Goal: Task Accomplishment & Management: Use online tool/utility

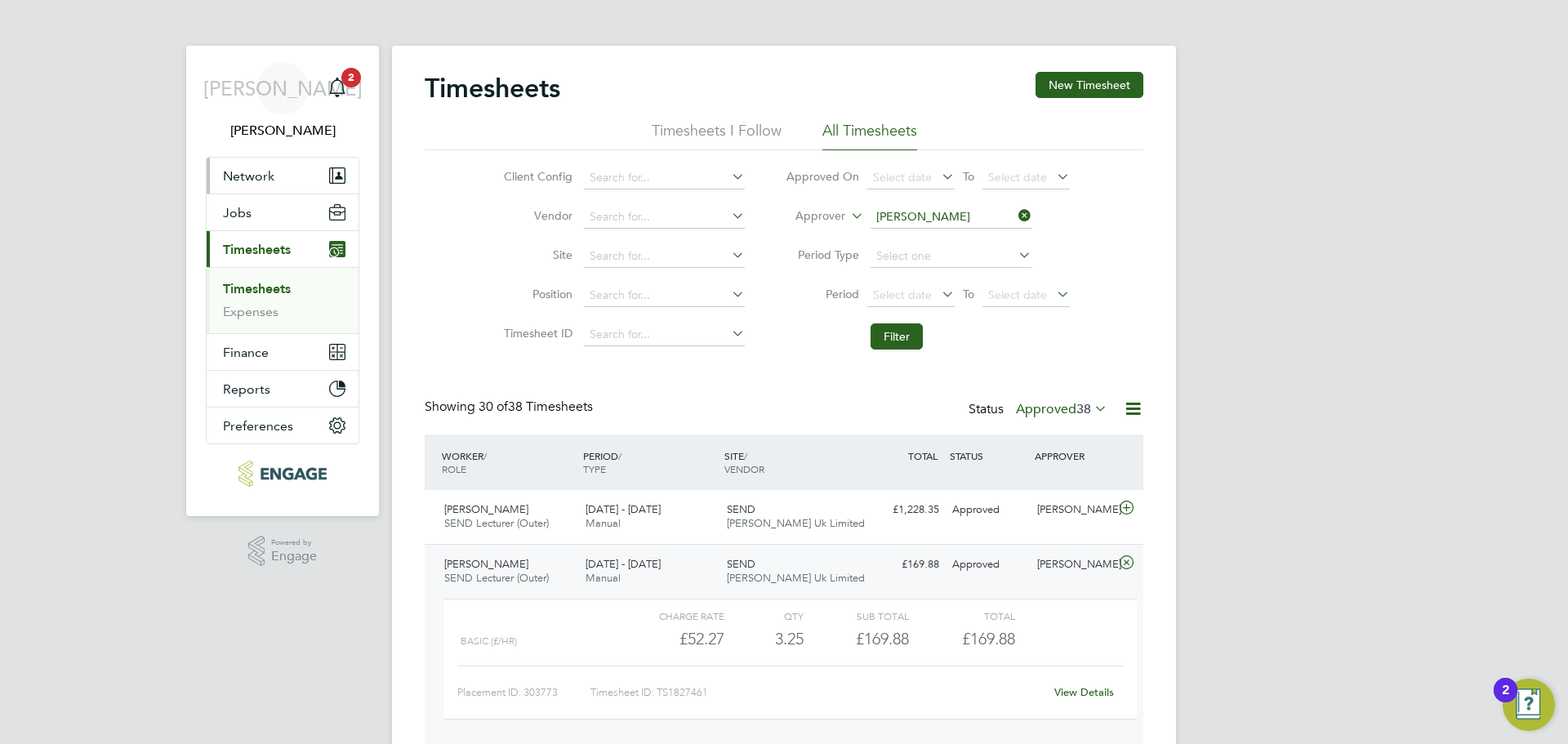
click at [243, 182] on span "Network" at bounding box center [248, 175] width 51 height 16
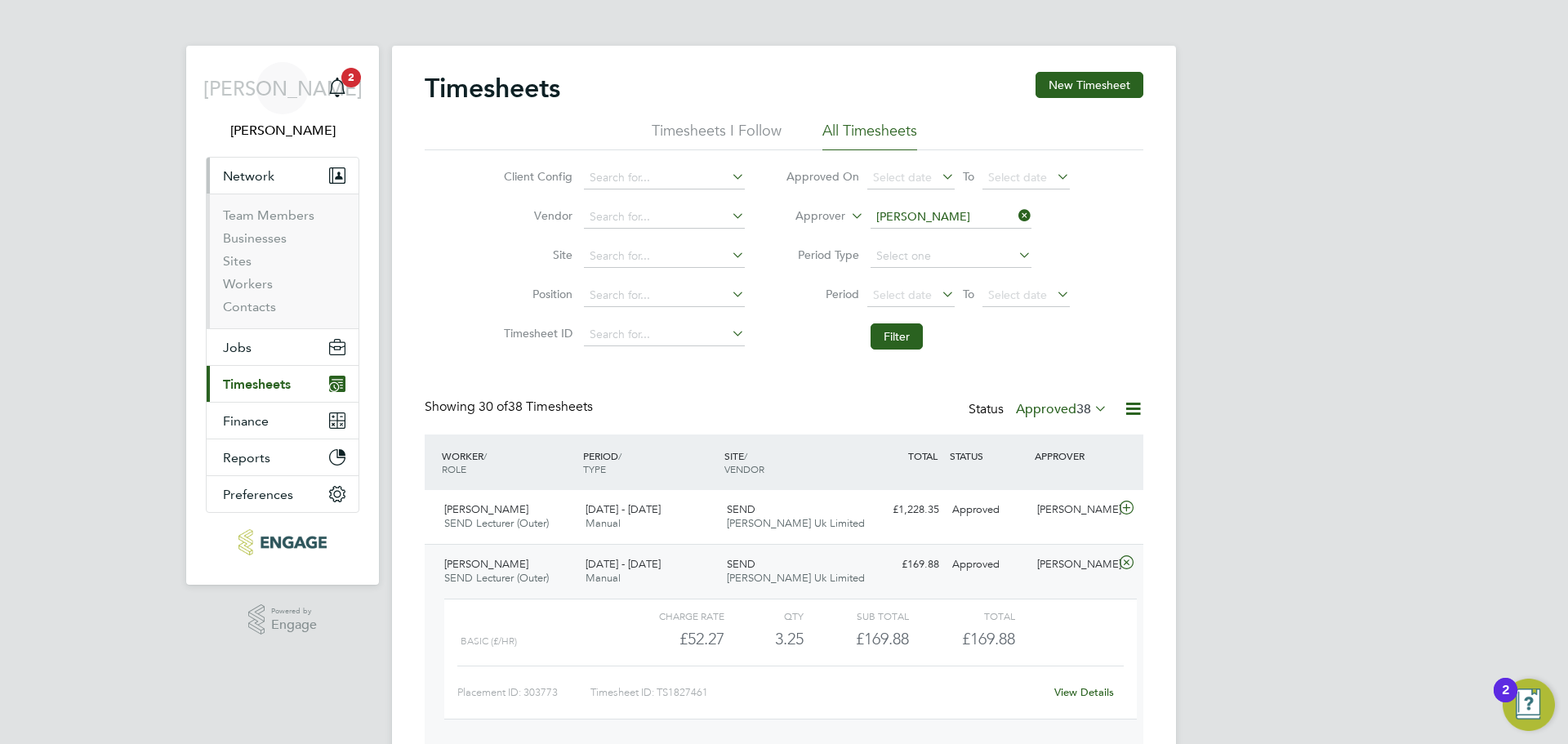
click at [227, 374] on button "Current page: Timesheets" at bounding box center [283, 384] width 152 height 36
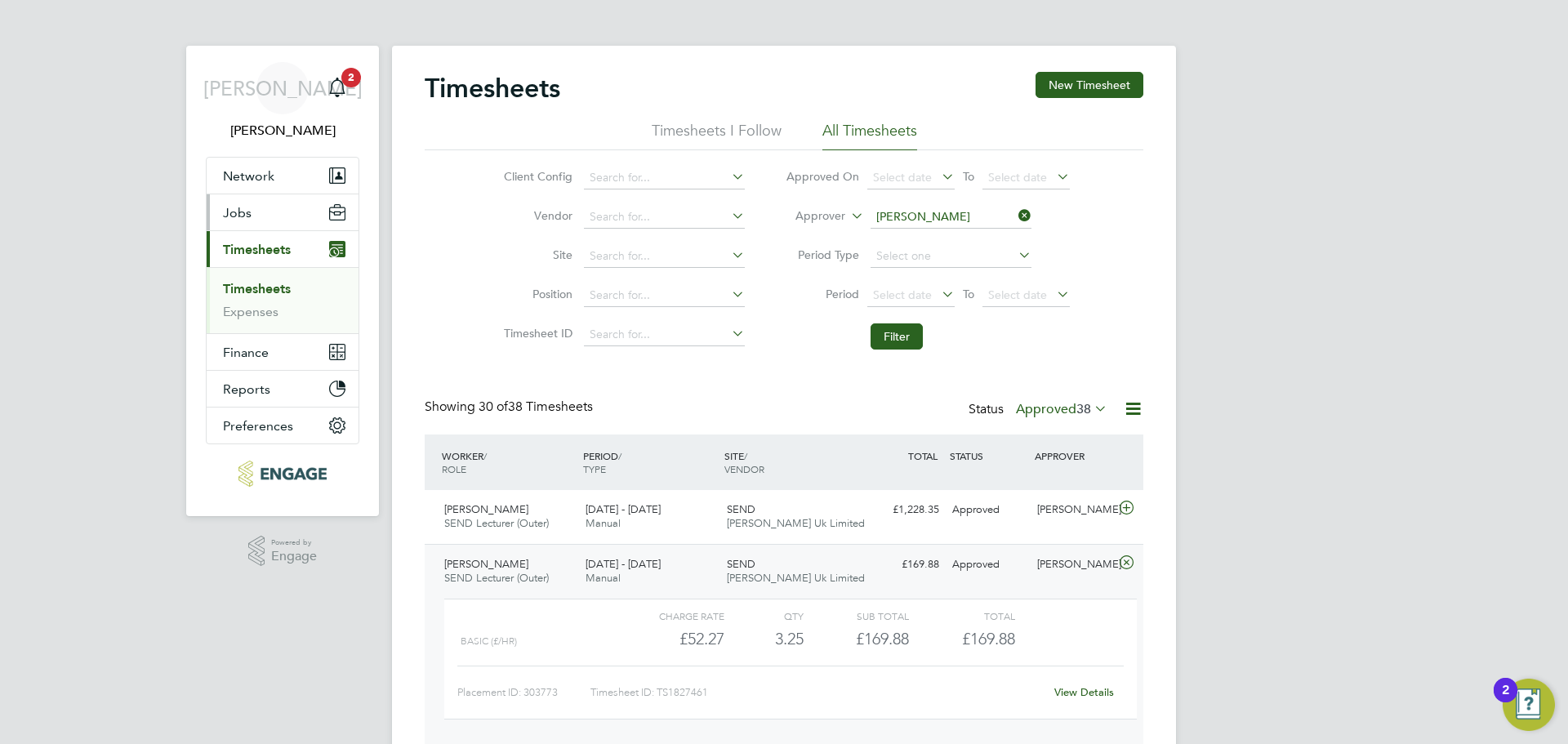
click at [261, 217] on button "Jobs" at bounding box center [283, 212] width 152 height 36
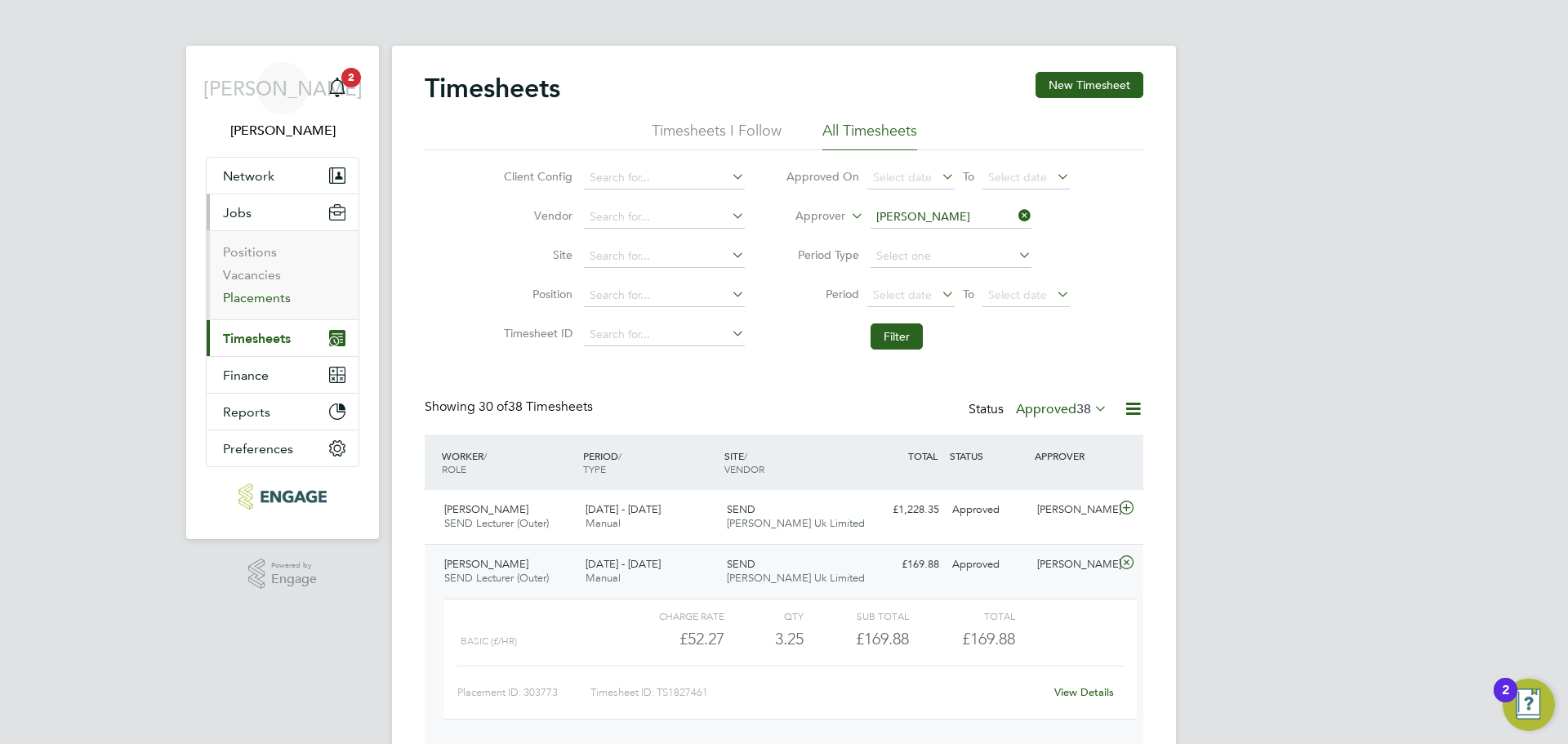
click at [261, 298] on link "Placements" at bounding box center [256, 298] width 68 height 16
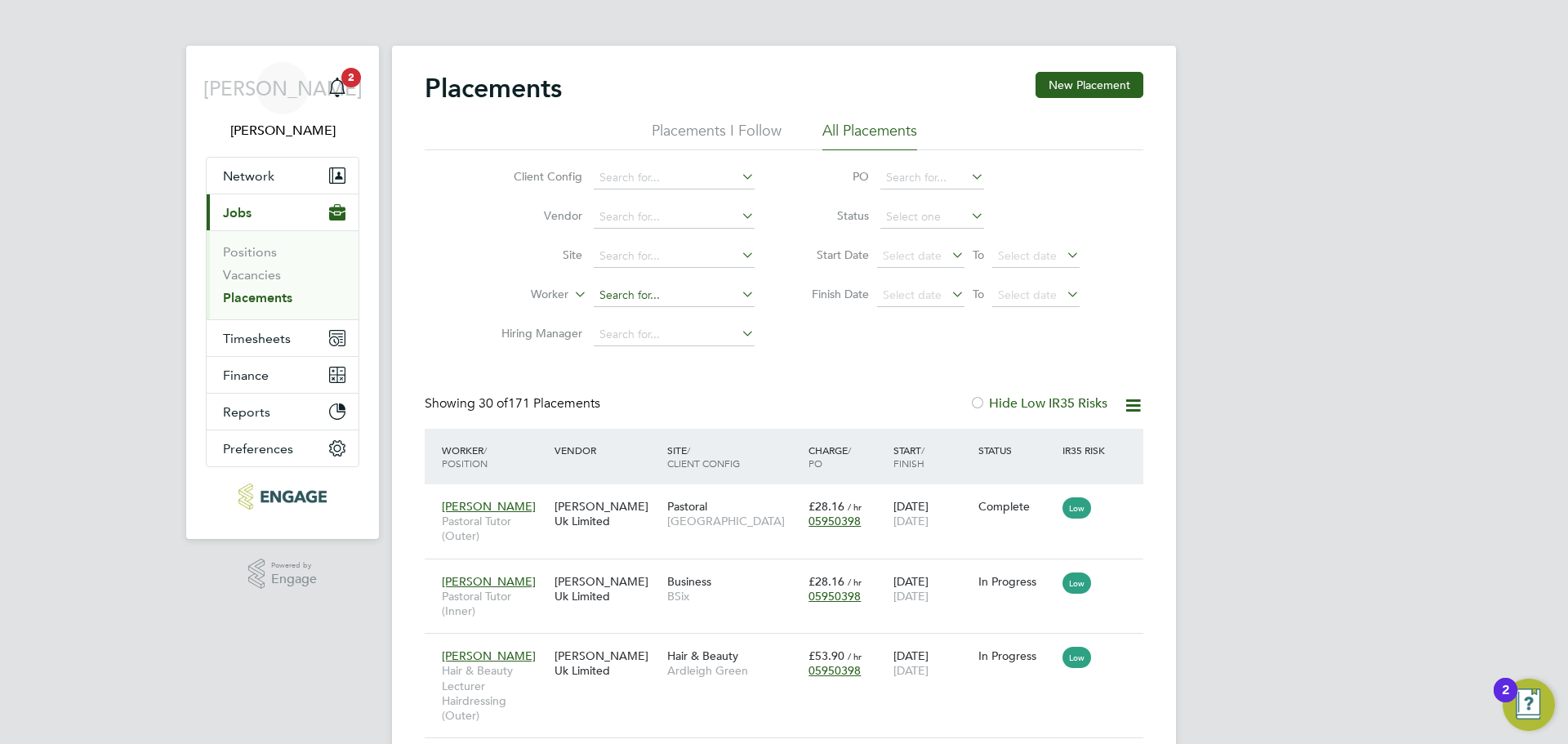
click at [676, 290] on input at bounding box center [674, 296] width 161 height 23
click at [257, 165] on button "Network" at bounding box center [283, 175] width 152 height 36
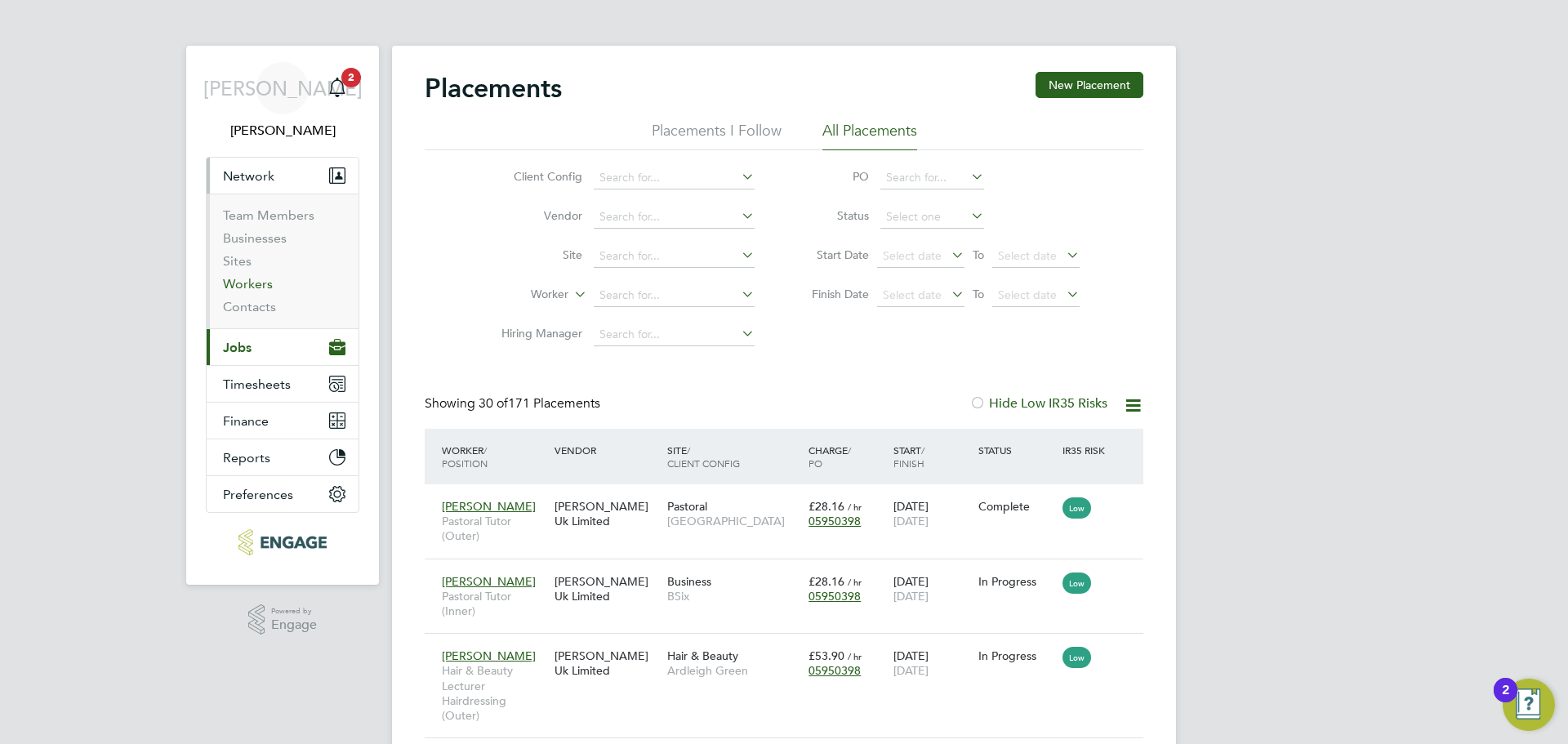
click at [257, 285] on link "Workers" at bounding box center [248, 284] width 50 height 16
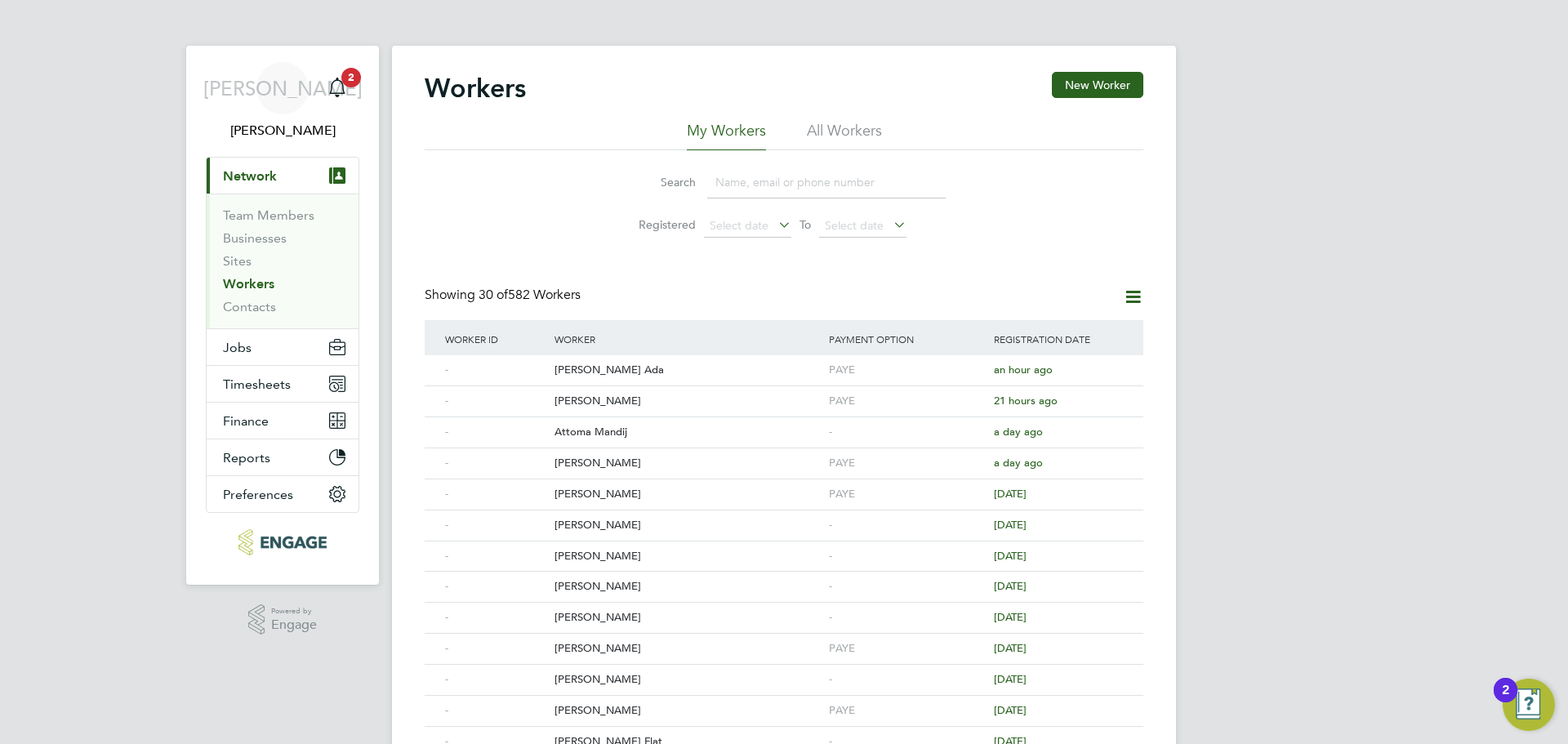
click at [772, 177] on input at bounding box center [826, 183] width 238 height 32
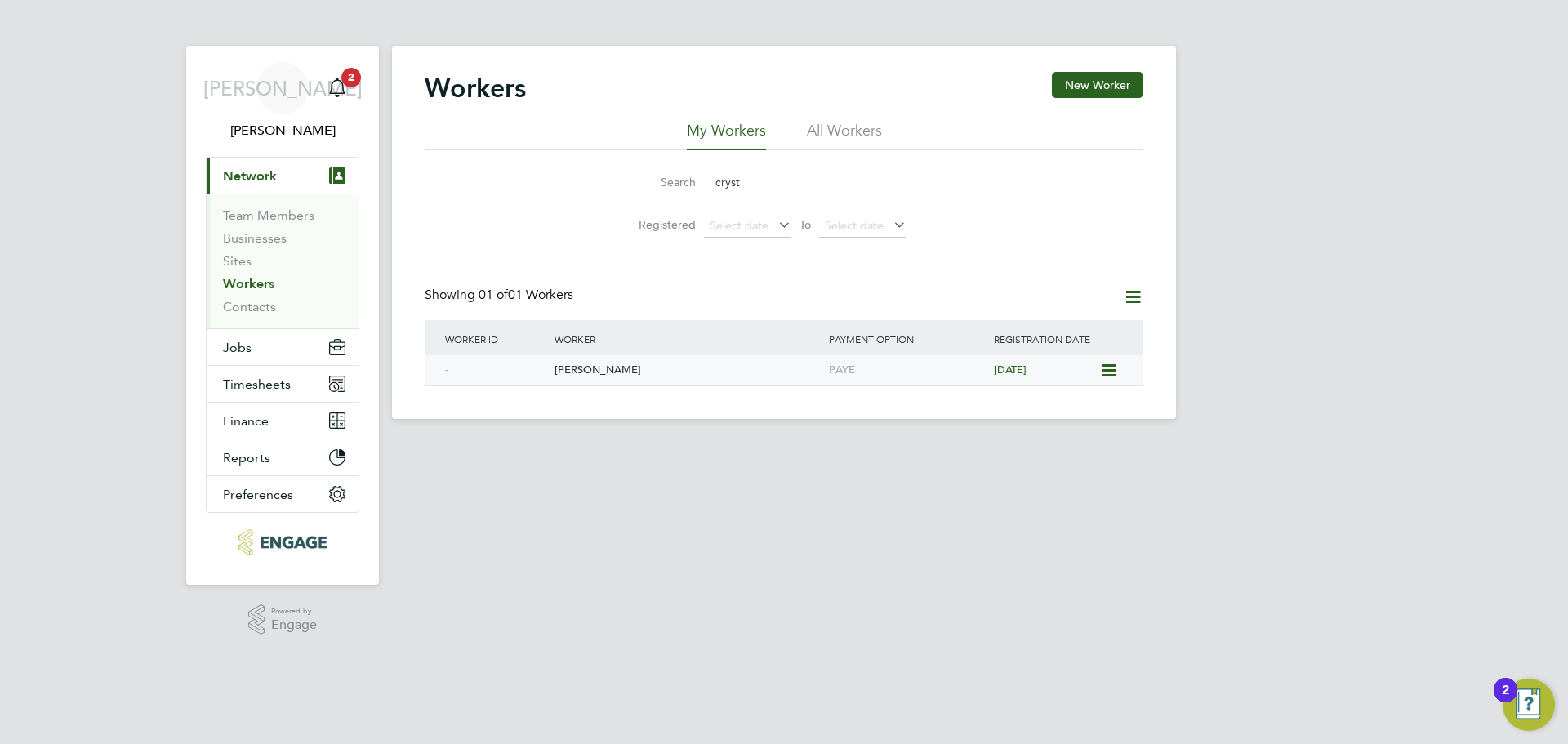
type input "cryst"
click at [1114, 369] on icon at bounding box center [1108, 370] width 17 height 19
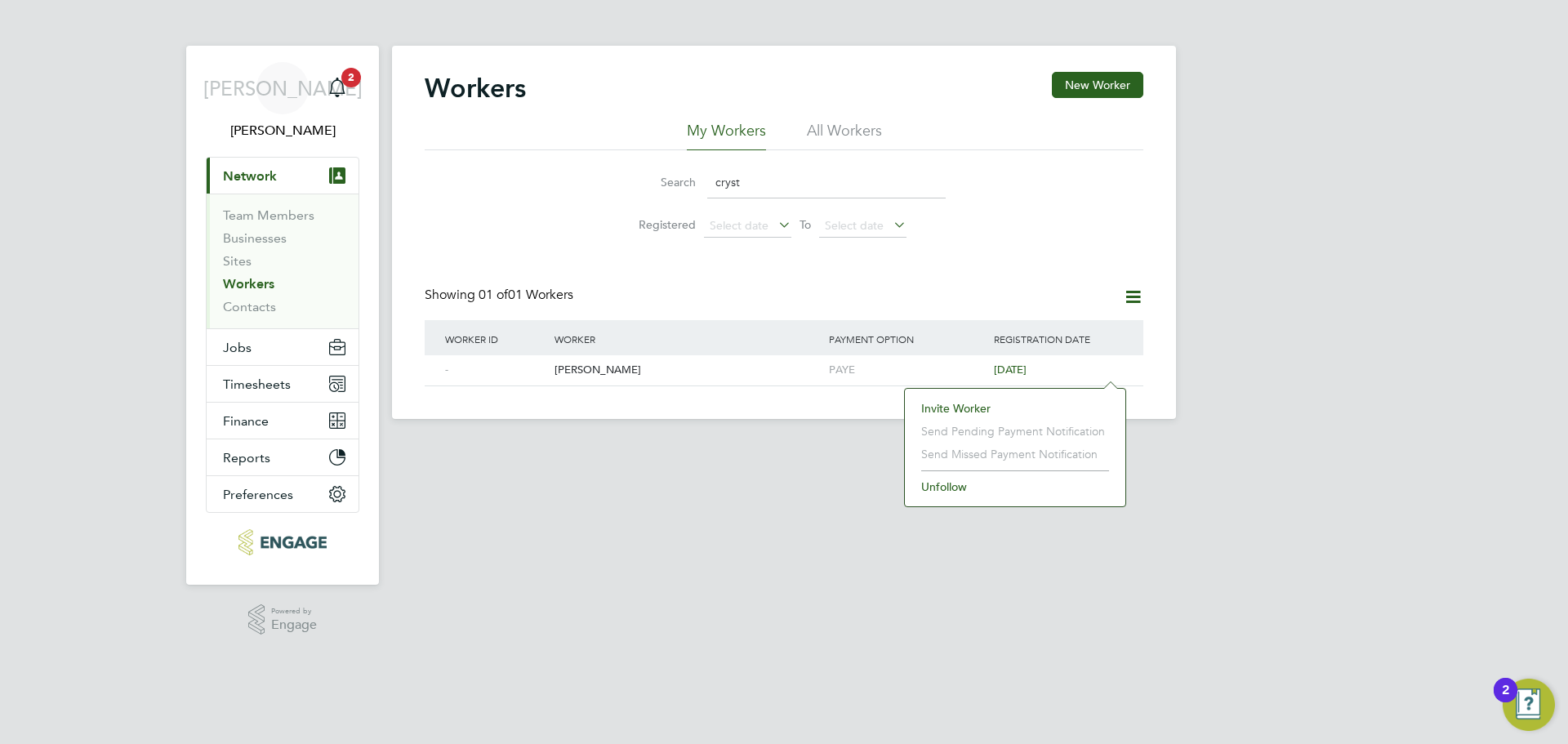
click at [1072, 404] on li "Invite Worker" at bounding box center [1015, 408] width 204 height 23
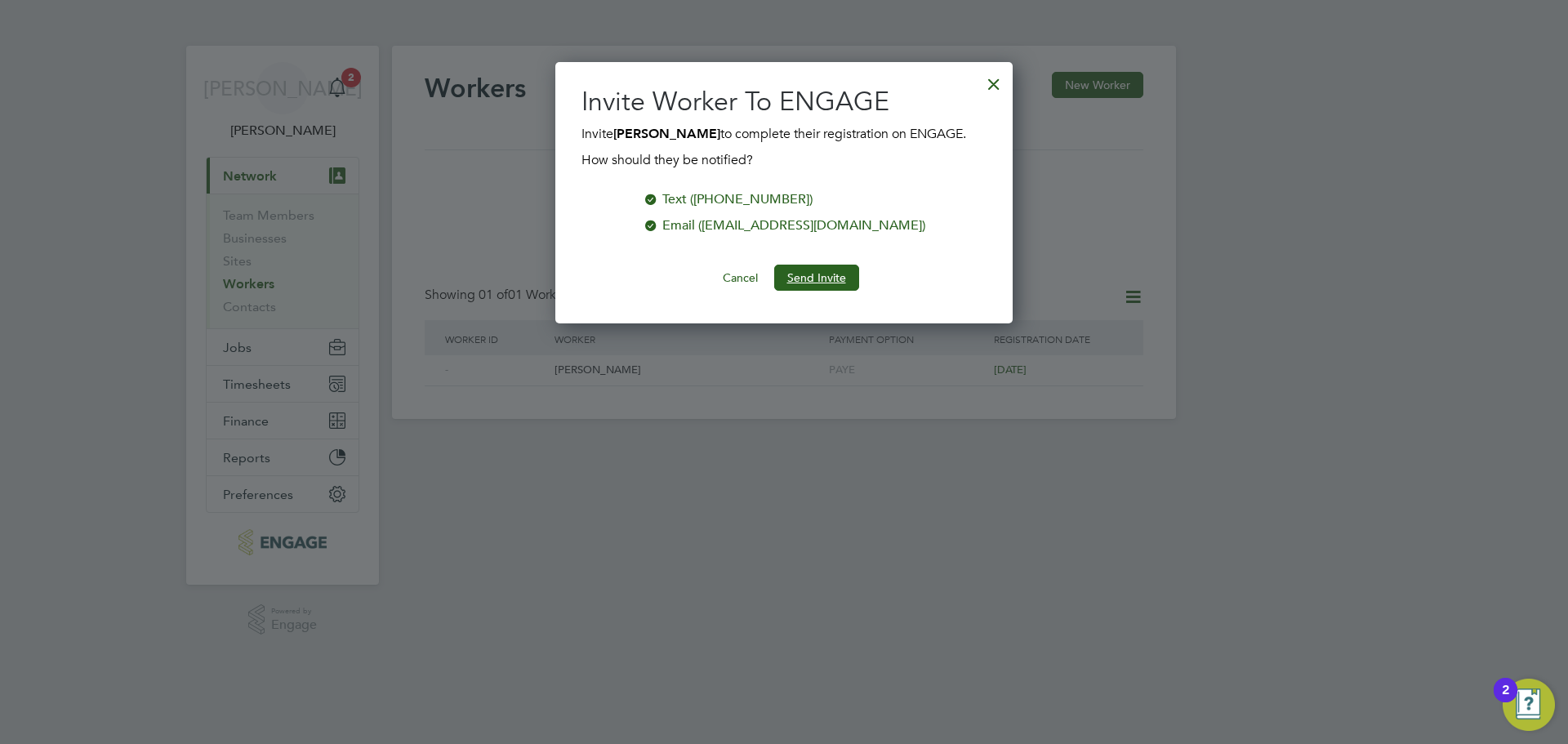
click at [814, 271] on button "Send Invite" at bounding box center [817, 277] width 85 height 26
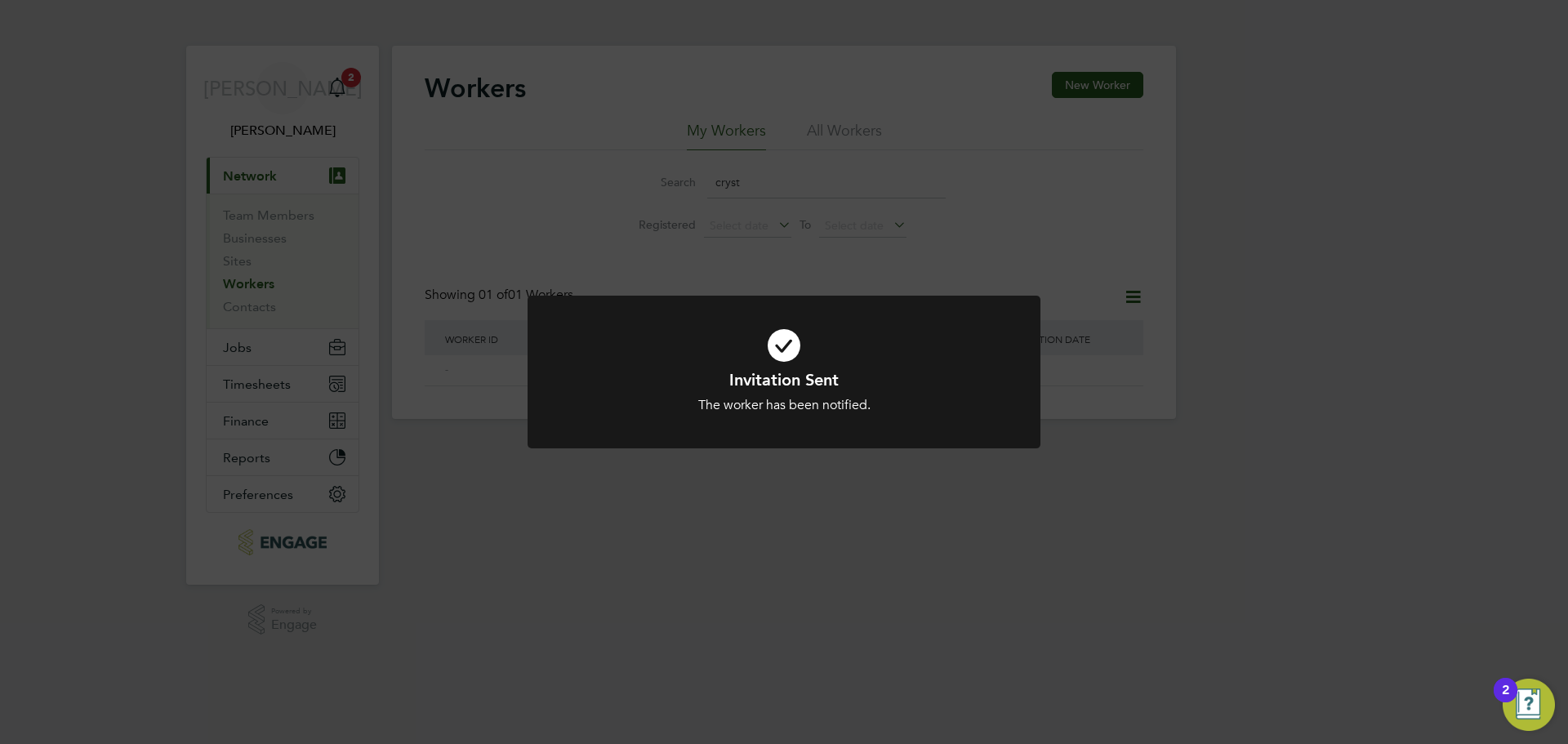
drag, startPoint x: 1066, startPoint y: 493, endPoint x: 1040, endPoint y: 447, distance: 52.8
click at [1063, 458] on div "Invitation Sent The worker has been notified. Cancel Okay" at bounding box center [784, 372] width 1568 height 744
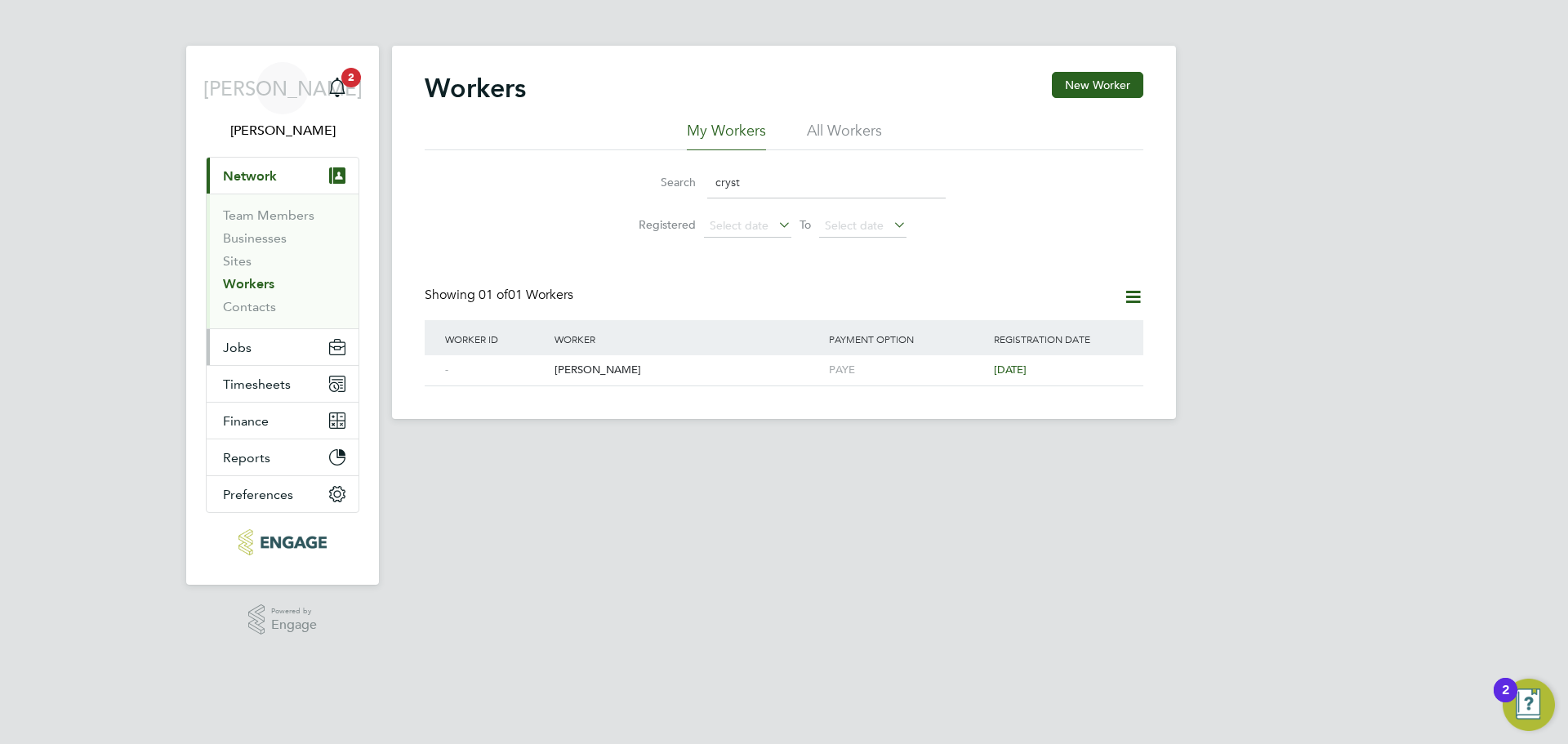
click at [262, 353] on button "Jobs" at bounding box center [283, 347] width 152 height 36
click at [243, 350] on span "Jobs" at bounding box center [236, 347] width 29 height 16
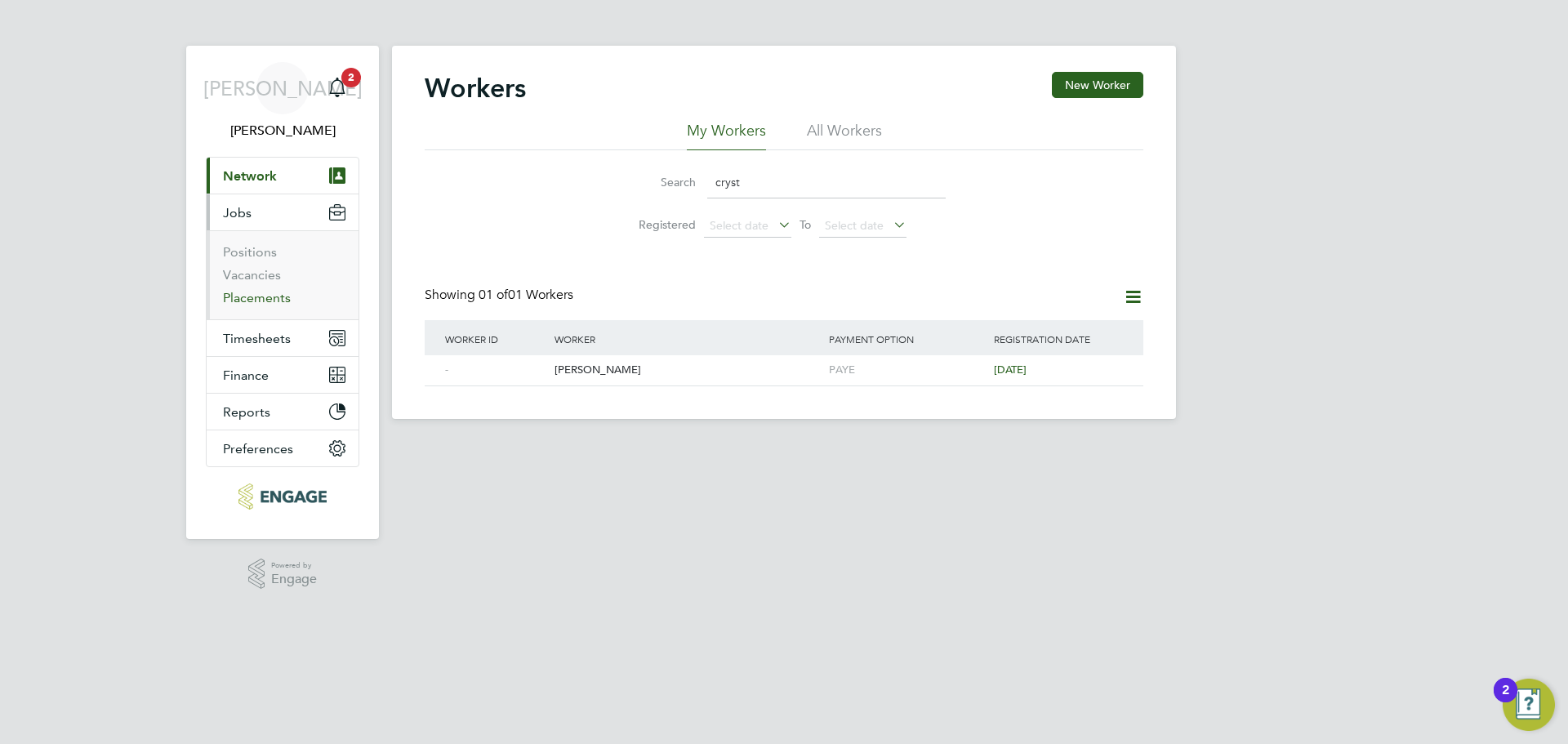
click at [274, 303] on link "Placements" at bounding box center [256, 298] width 68 height 16
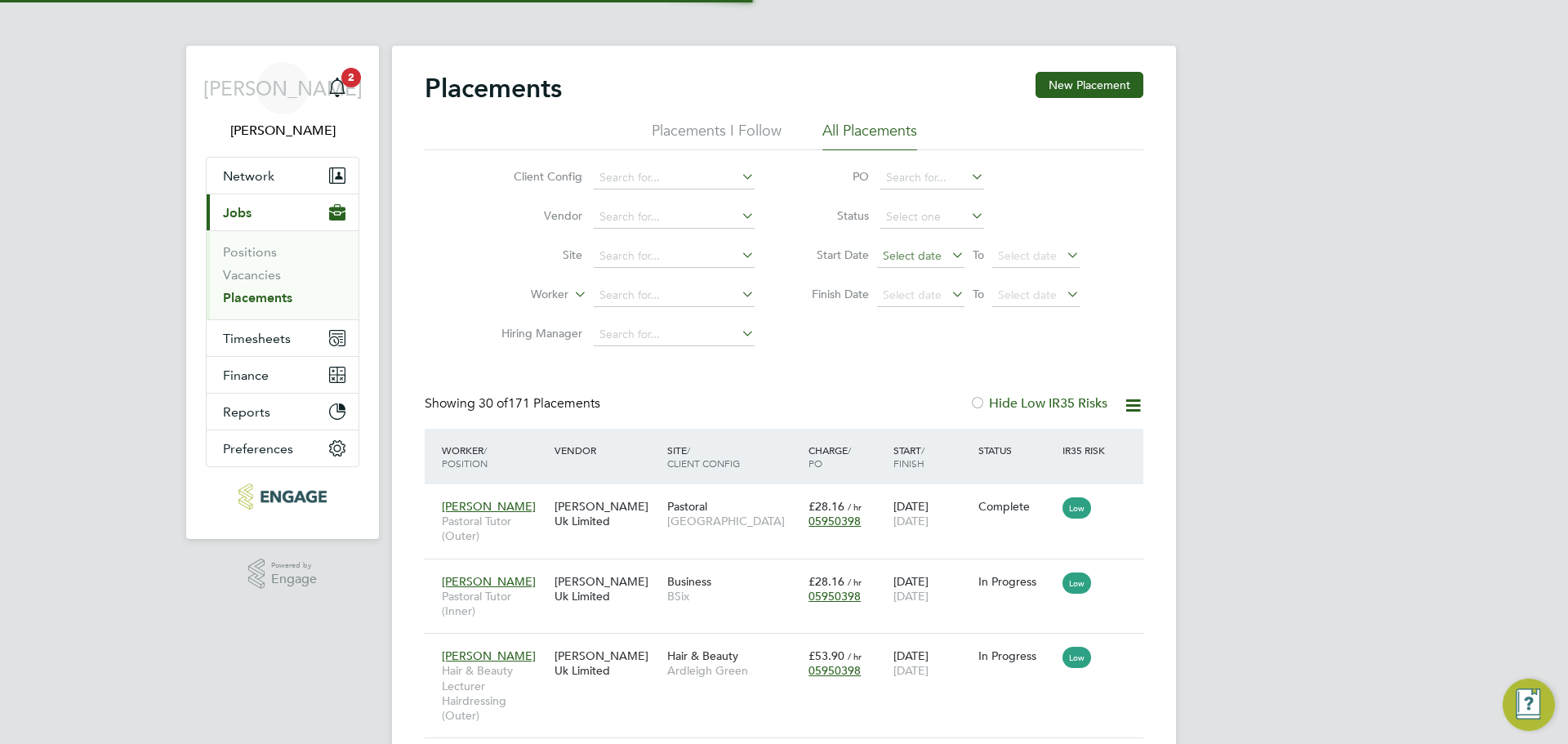
scroll to position [47, 142]
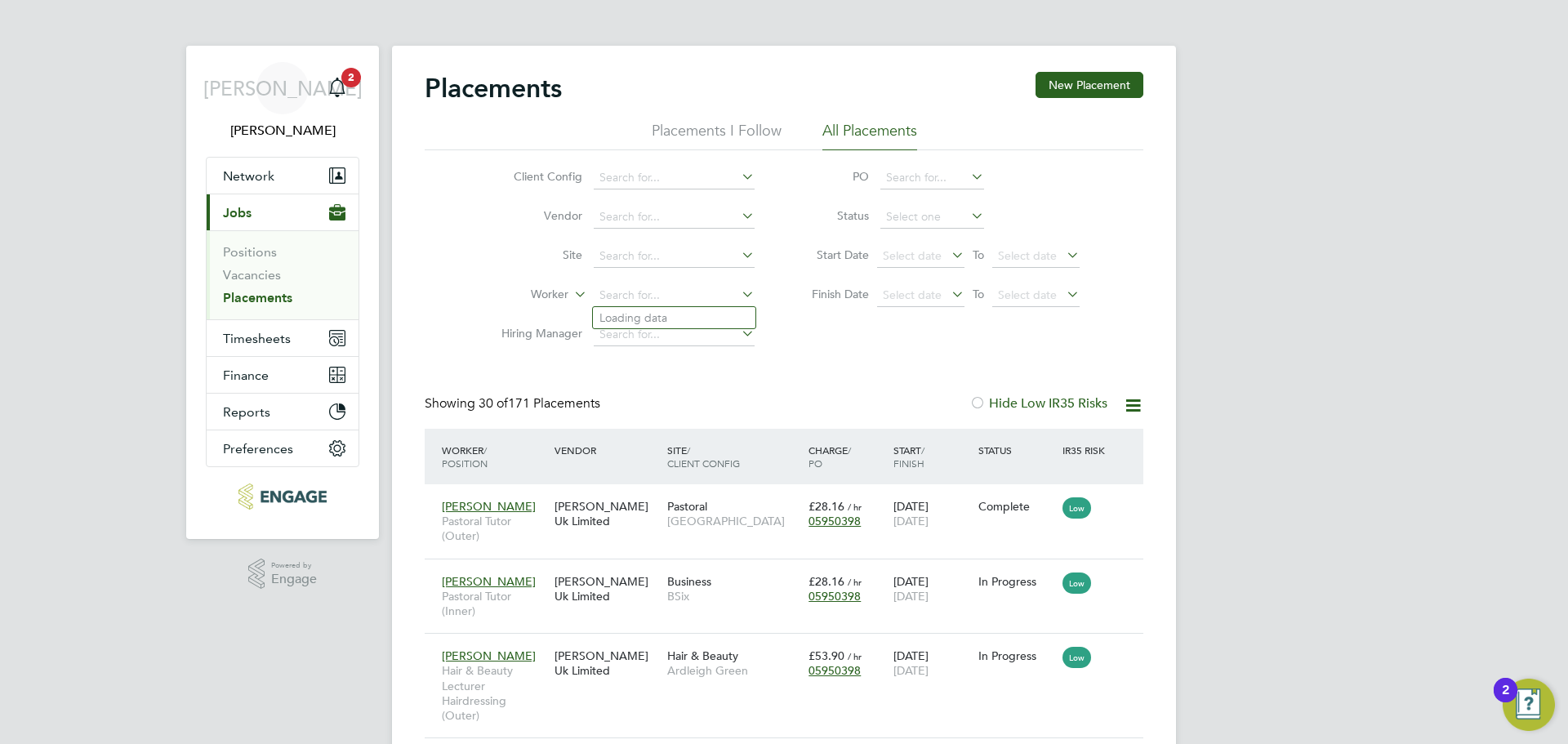
drag, startPoint x: 651, startPoint y: 294, endPoint x: 630, endPoint y: 309, distance: 25.8
click at [648, 305] on input at bounding box center [674, 296] width 161 height 23
click at [610, 319] on b "Crysta" at bounding box center [617, 318] width 33 height 14
type input "[PERSON_NAME]"
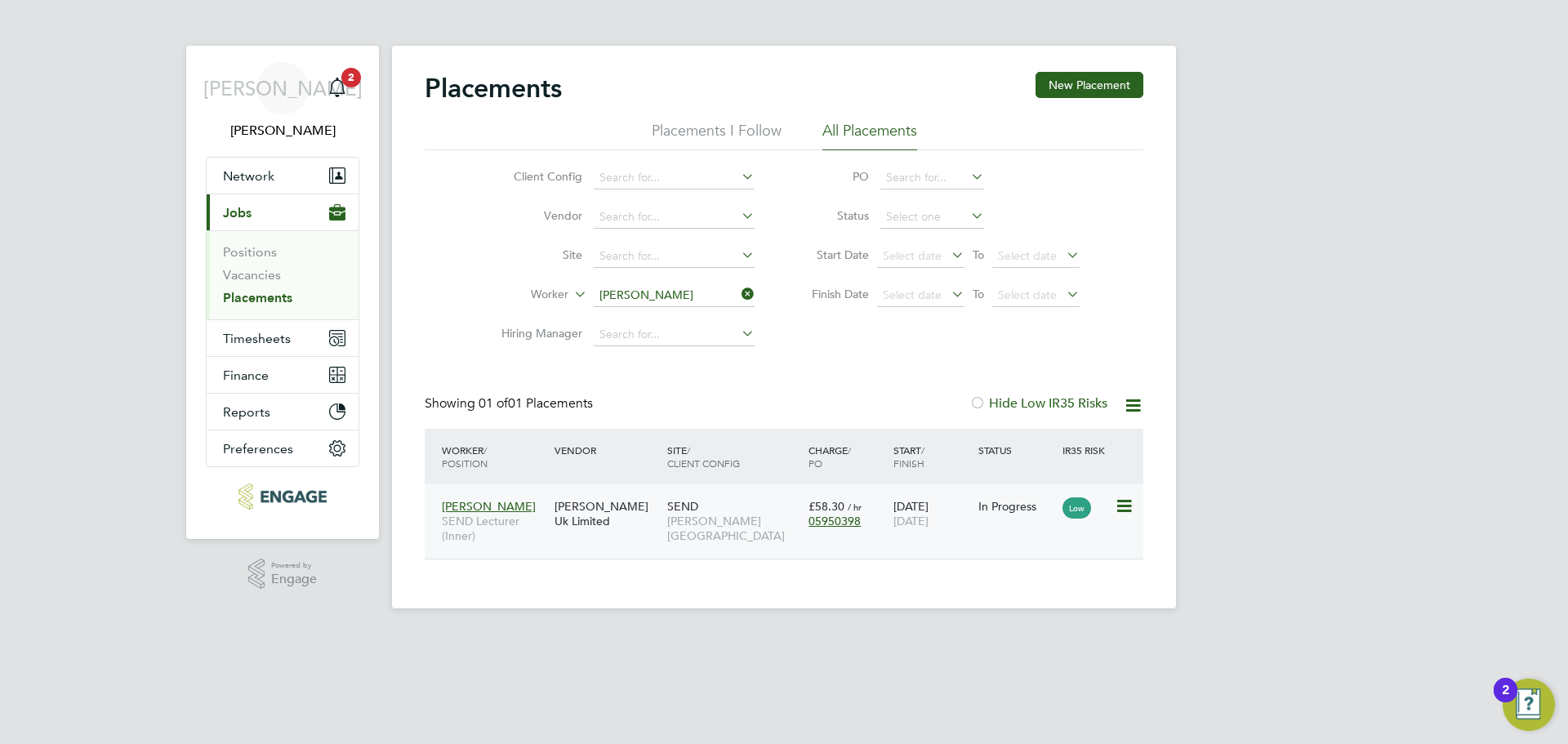
click at [755, 525] on span "[PERSON_NAME][GEOGRAPHIC_DATA]" at bounding box center [734, 529] width 134 height 30
click at [257, 329] on button "Timesheets" at bounding box center [283, 338] width 152 height 36
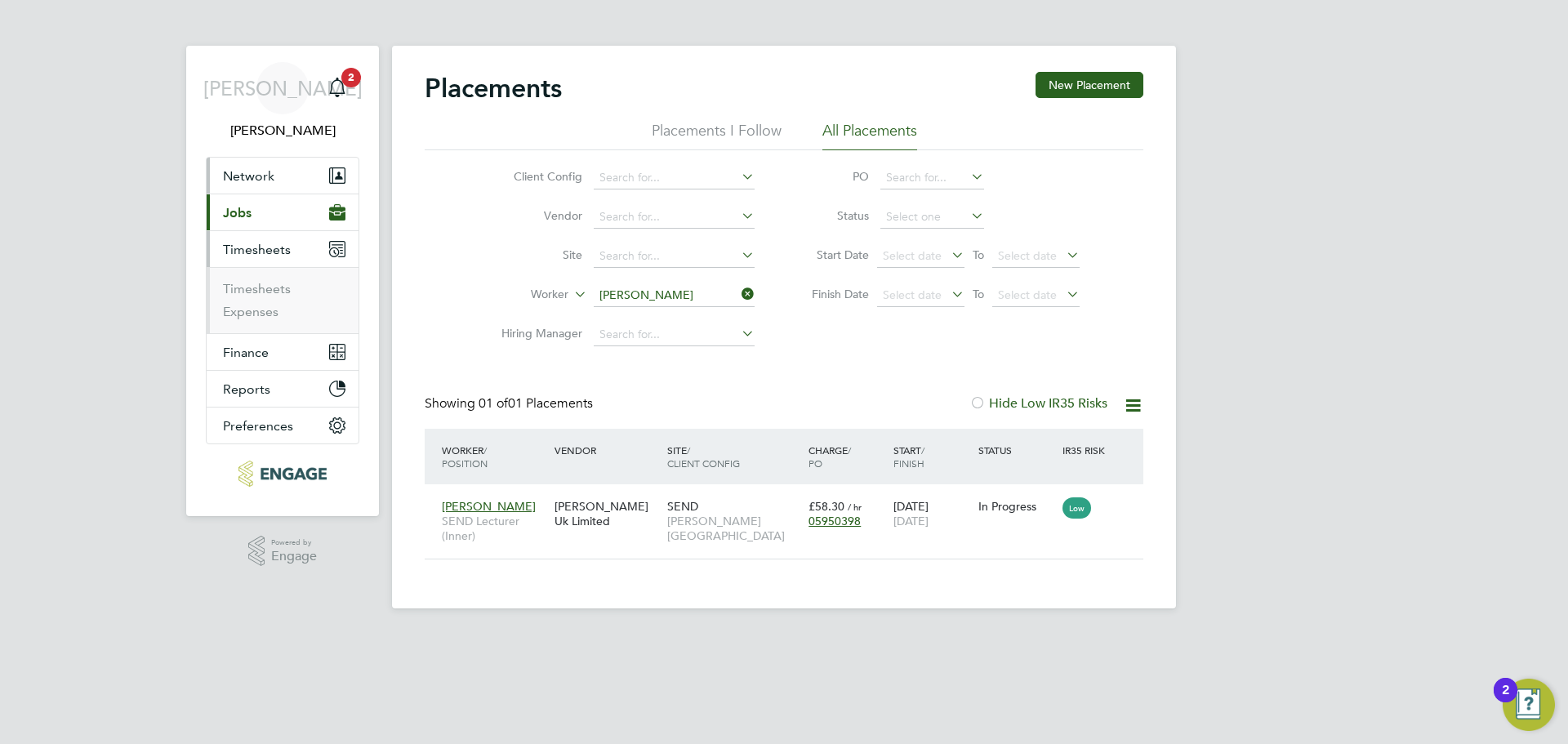
click at [271, 189] on button "Network" at bounding box center [283, 175] width 152 height 36
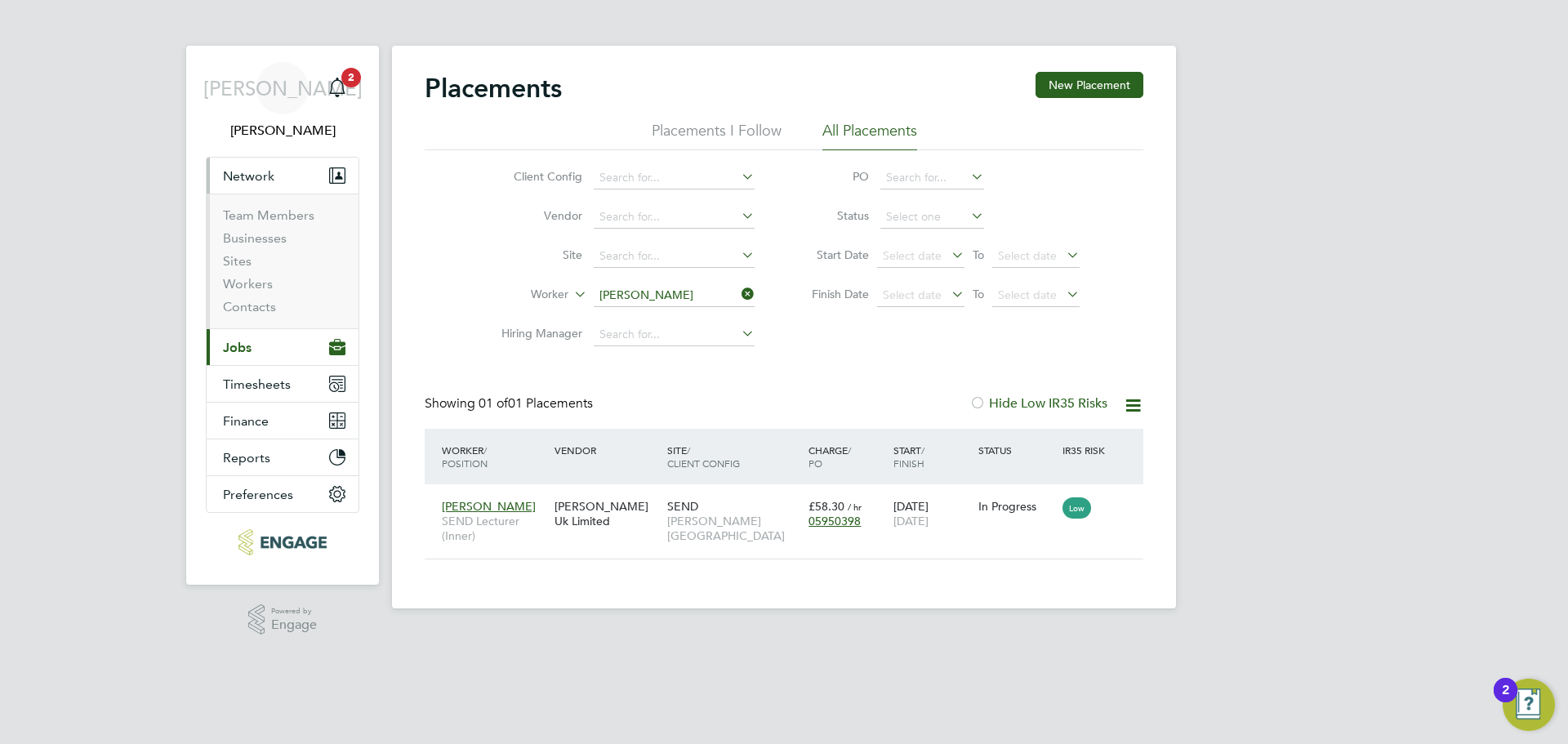
click at [256, 340] on button "Current page: Jobs" at bounding box center [283, 347] width 152 height 36
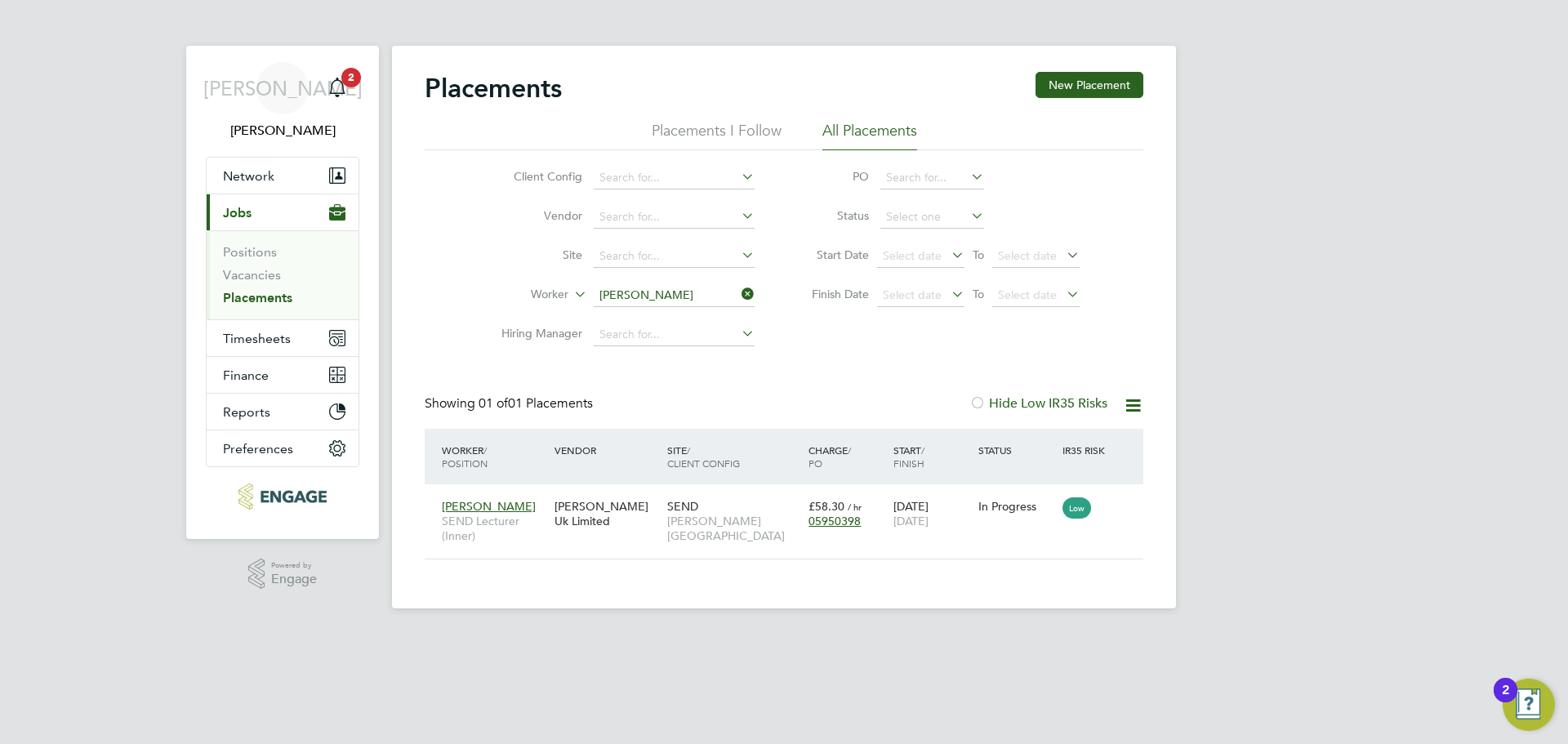
drag, startPoint x: 253, startPoint y: 301, endPoint x: 287, endPoint y: 301, distance: 34.0
click at [255, 301] on link "Placements" at bounding box center [257, 298] width 70 height 16
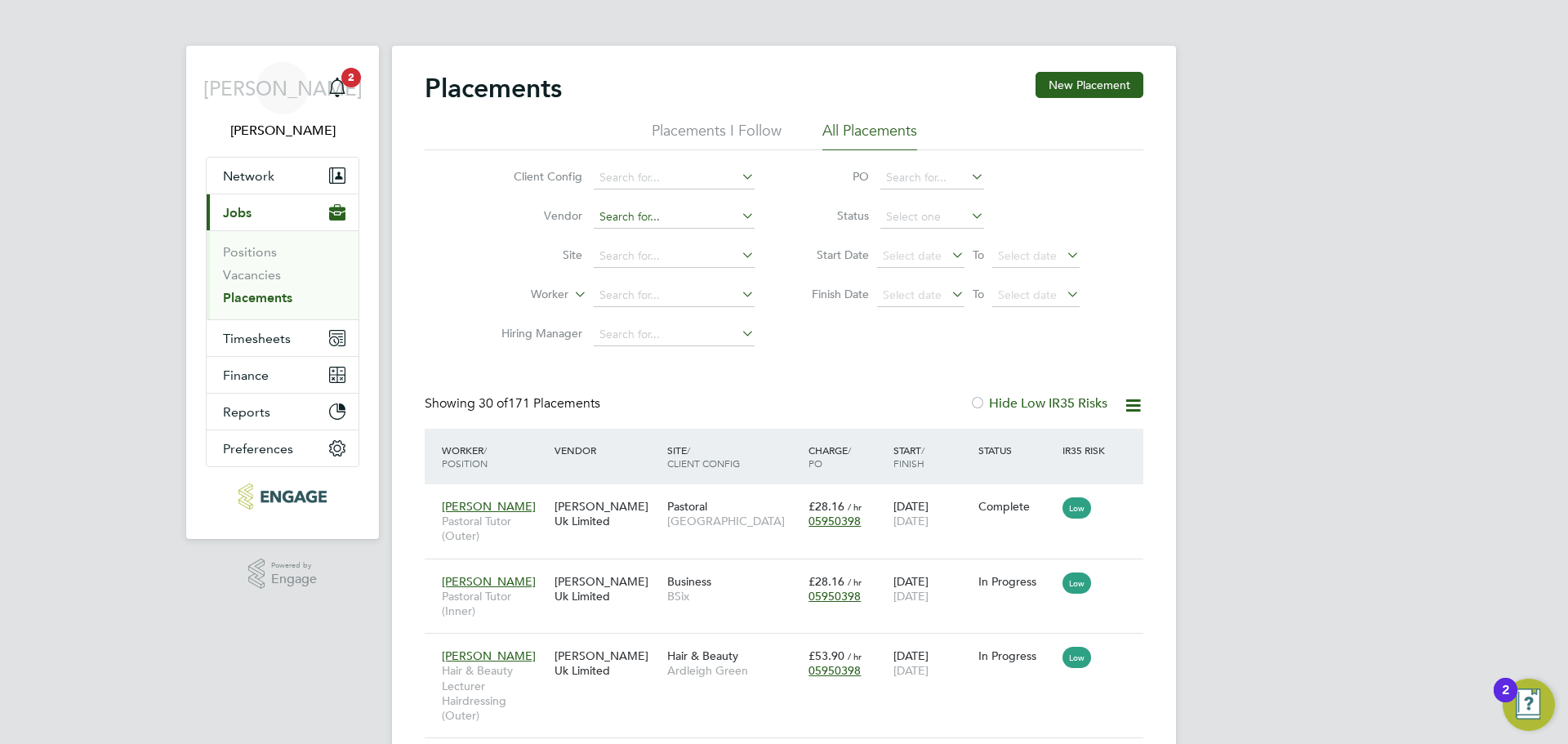
click at [678, 225] on input at bounding box center [674, 217] width 161 height 23
click at [635, 298] on input at bounding box center [674, 296] width 161 height 23
click at [677, 323] on li "Crysta l Miller" at bounding box center [673, 318] width 162 height 22
type input "[PERSON_NAME]"
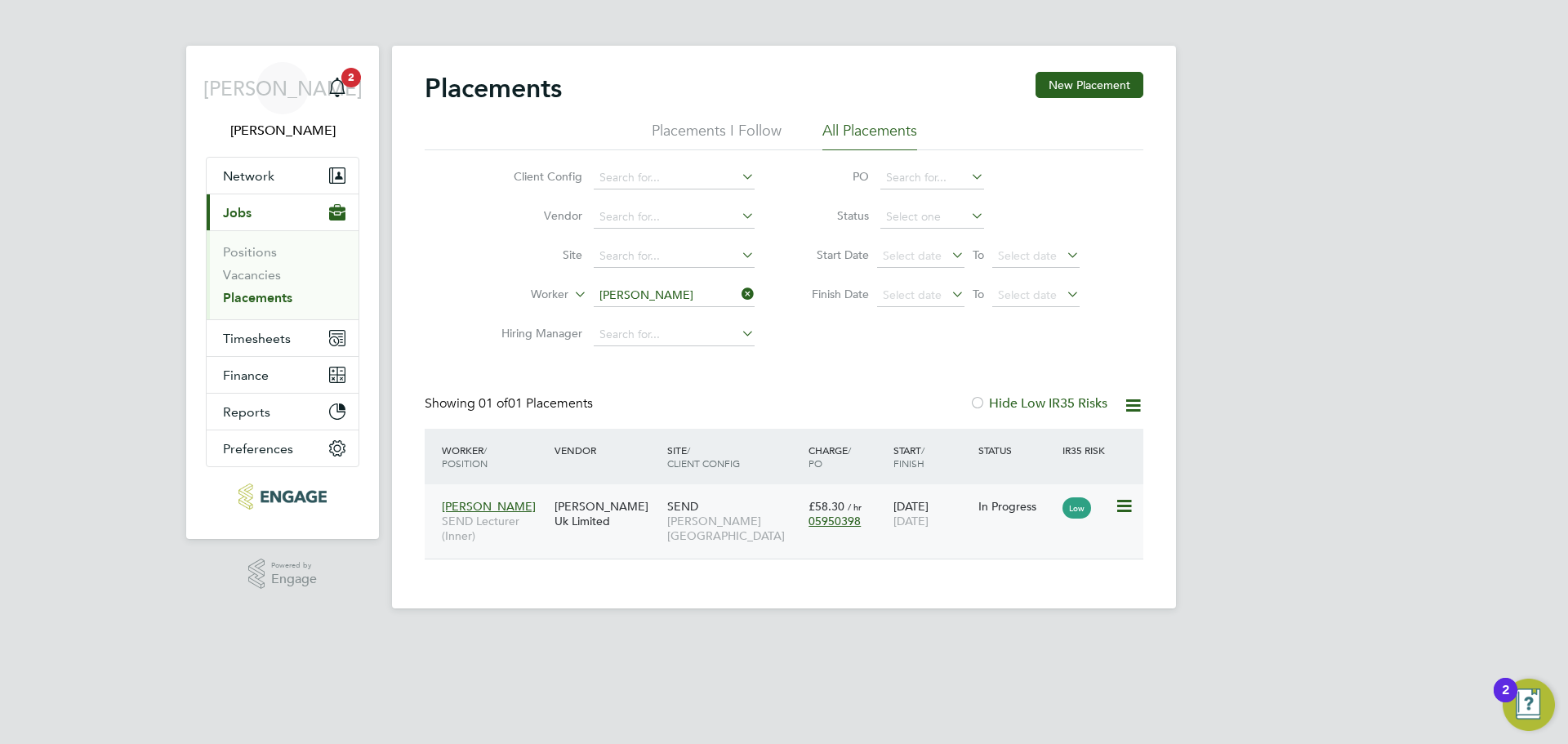
click at [631, 530] on div "[PERSON_NAME] Uk Limited" at bounding box center [607, 513] width 113 height 45
click at [255, 327] on button "Timesheets" at bounding box center [283, 338] width 152 height 36
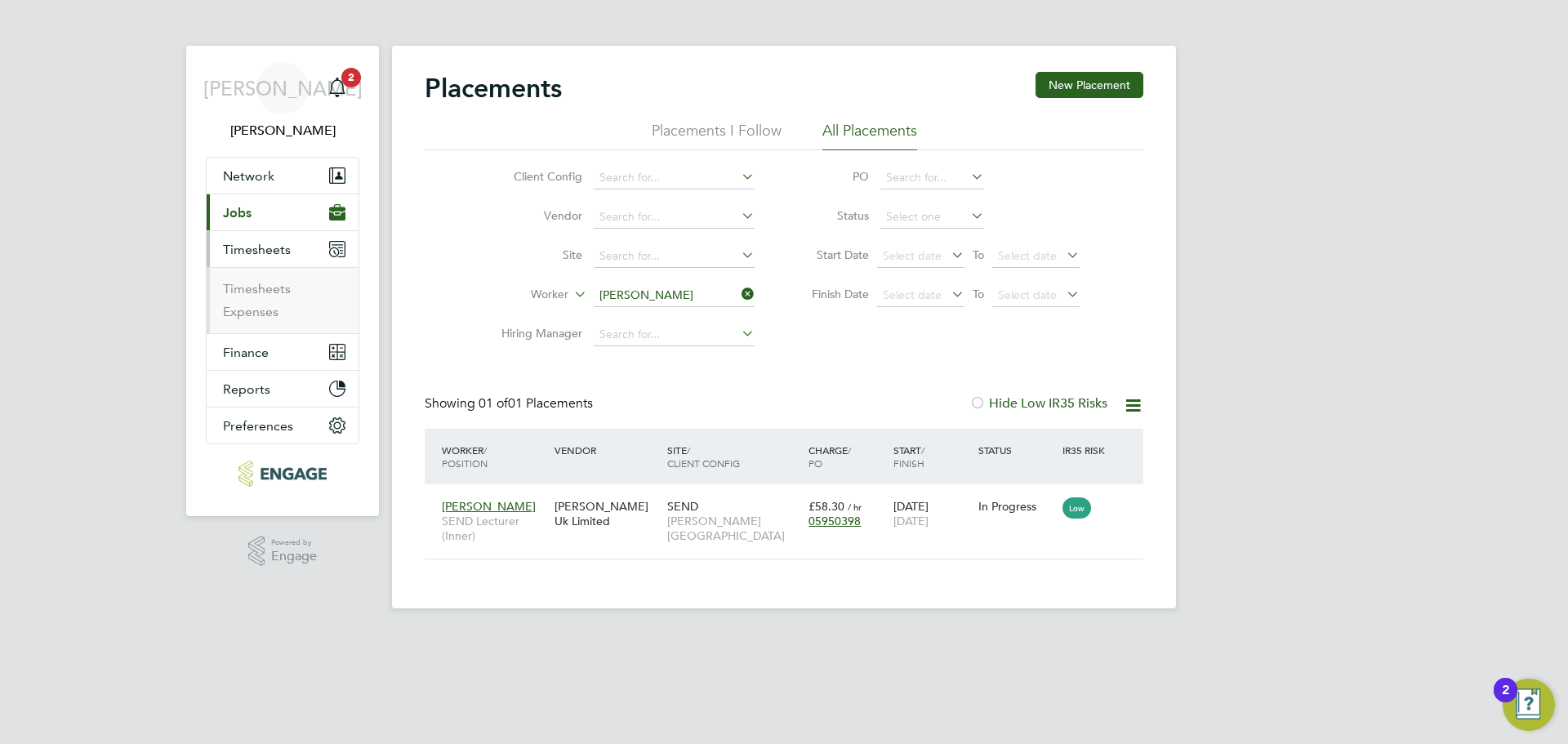
click at [260, 280] on ul "Timesheets Expenses" at bounding box center [283, 300] width 152 height 66
drag, startPoint x: 261, startPoint y: 290, endPoint x: 282, endPoint y: 291, distance: 21.0
click at [262, 291] on link "Timesheets" at bounding box center [256, 289] width 68 height 16
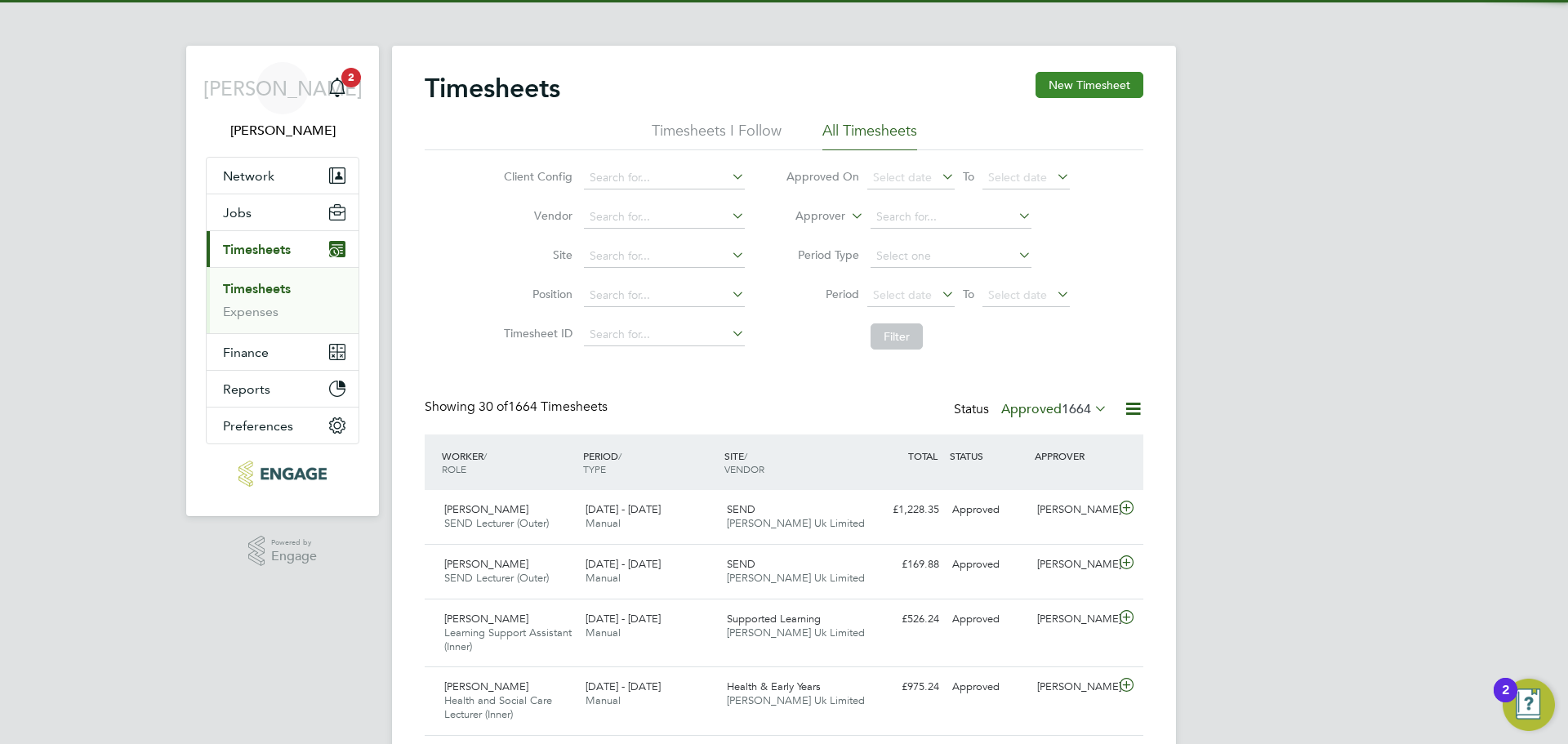
click at [1068, 76] on button "New Timesheet" at bounding box center [1090, 85] width 108 height 26
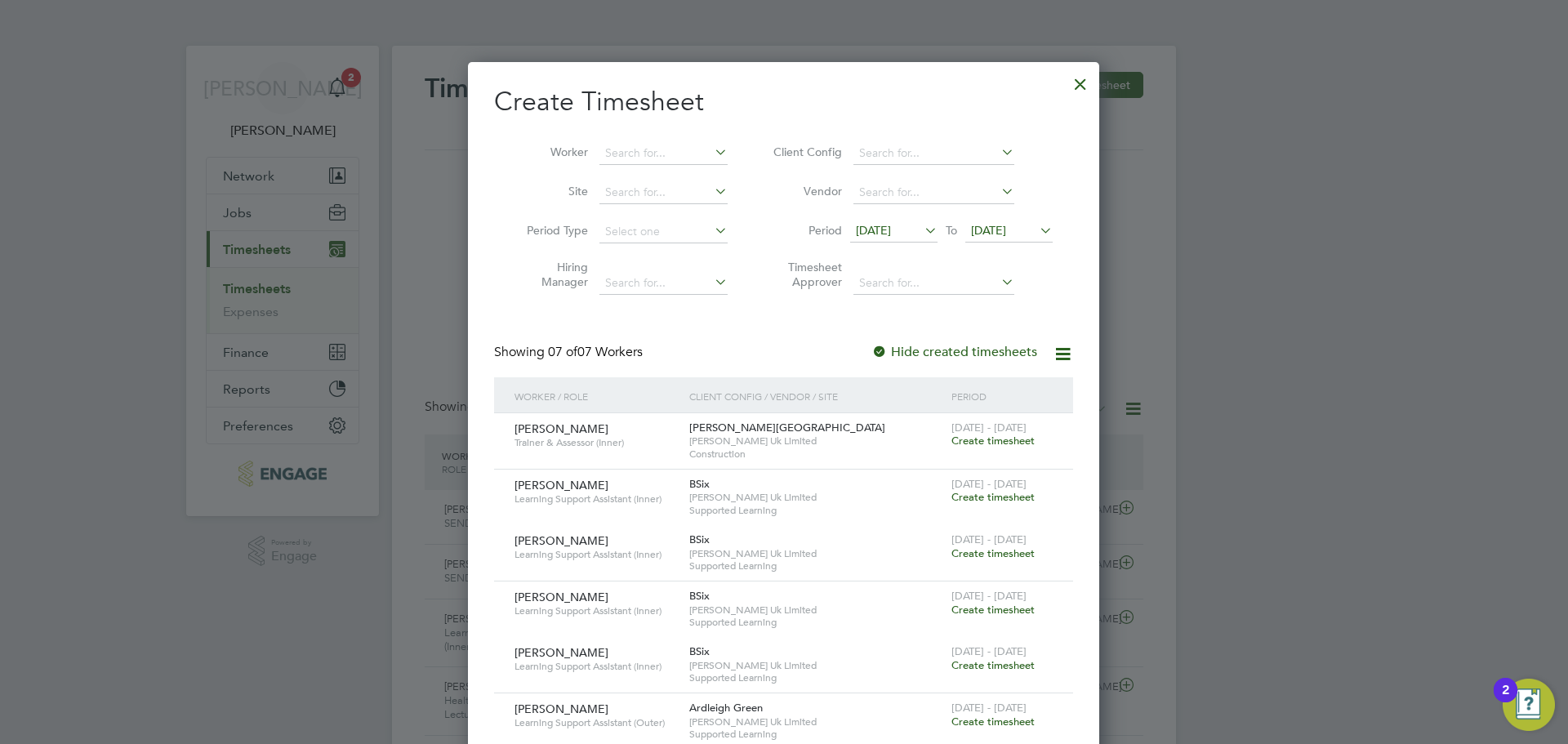
click at [922, 234] on icon at bounding box center [922, 230] width 0 height 23
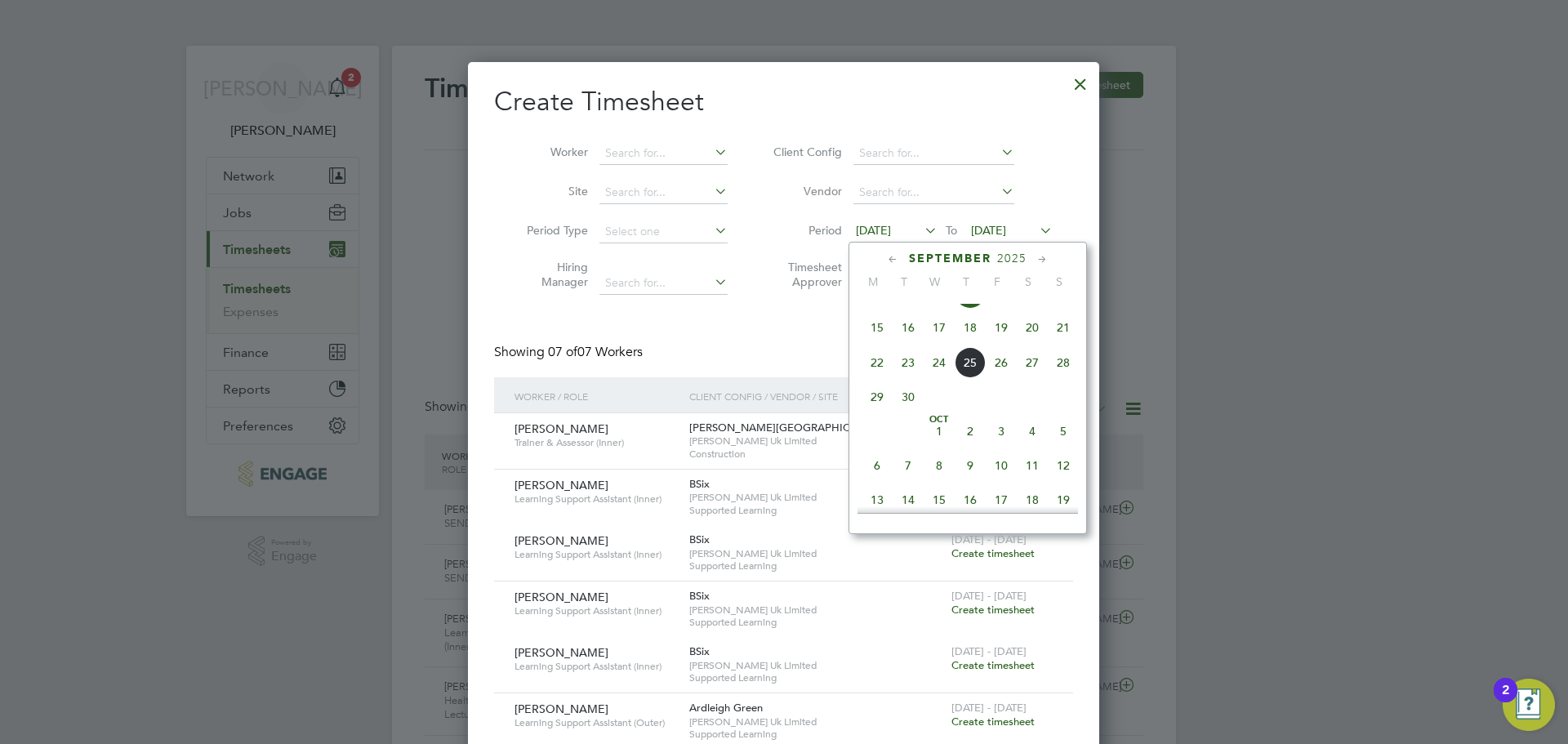
click at [885, 374] on span "22" at bounding box center [876, 362] width 31 height 31
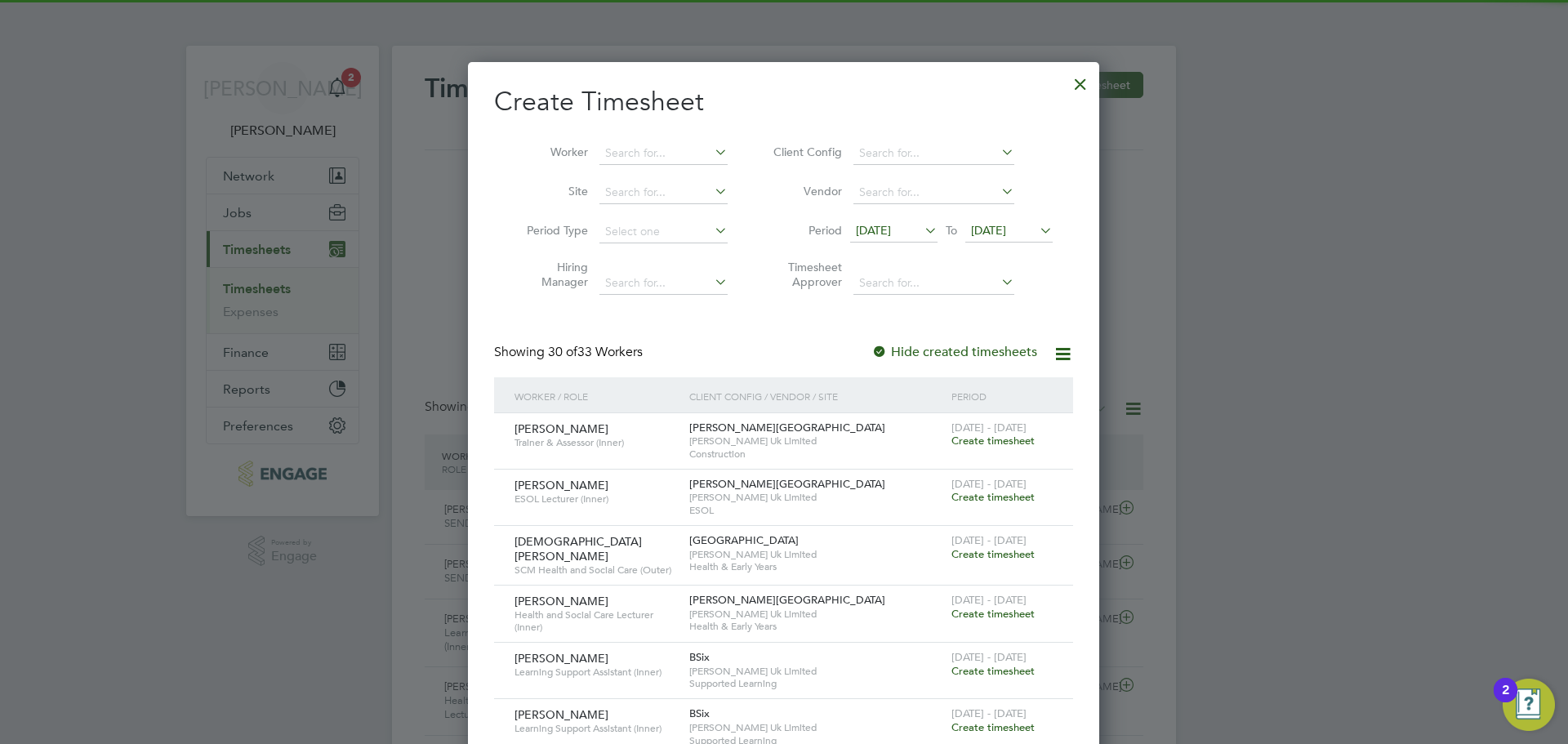
click at [1006, 226] on span "[DATE]" at bounding box center [988, 230] width 35 height 15
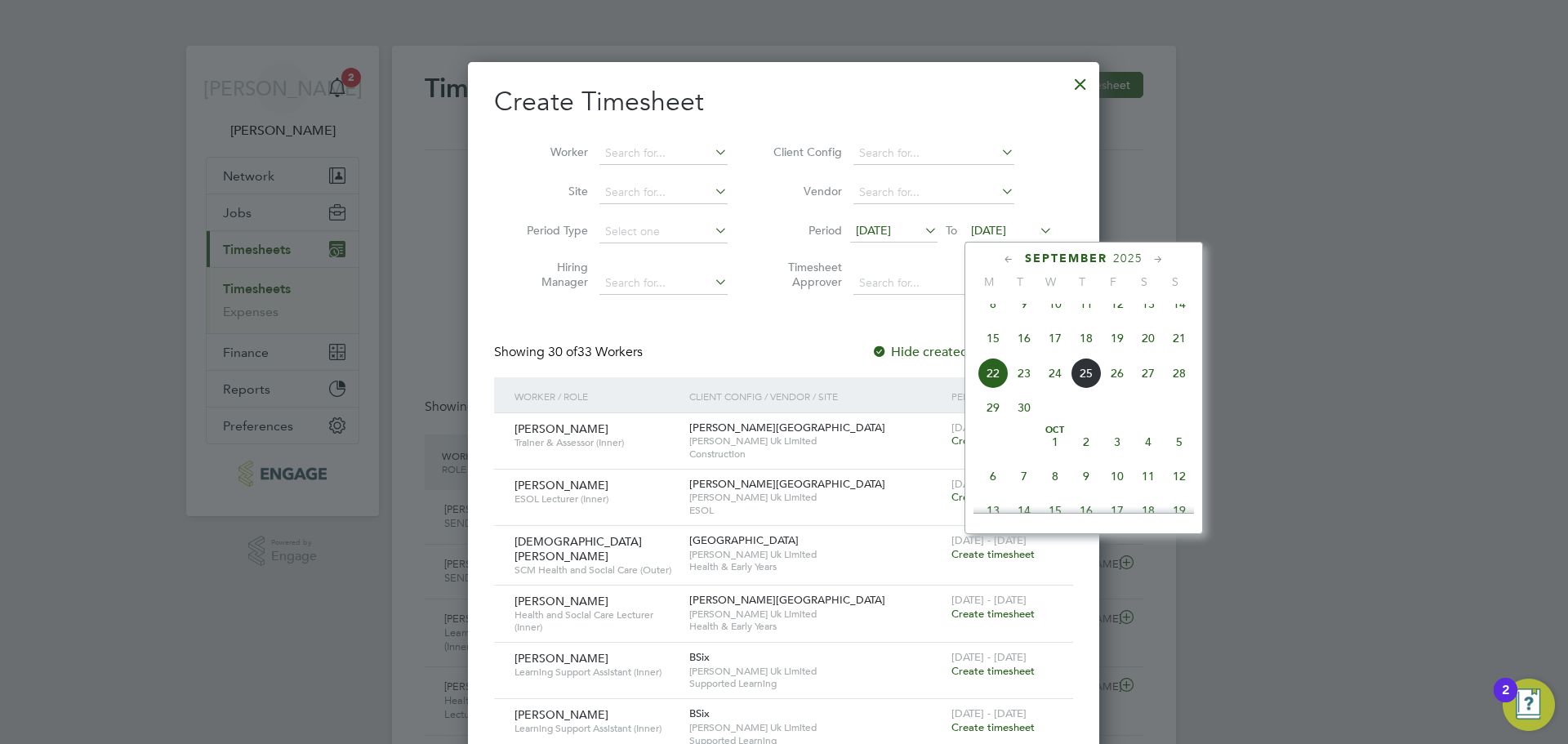
click at [1187, 389] on span "28" at bounding box center [1179, 373] width 31 height 31
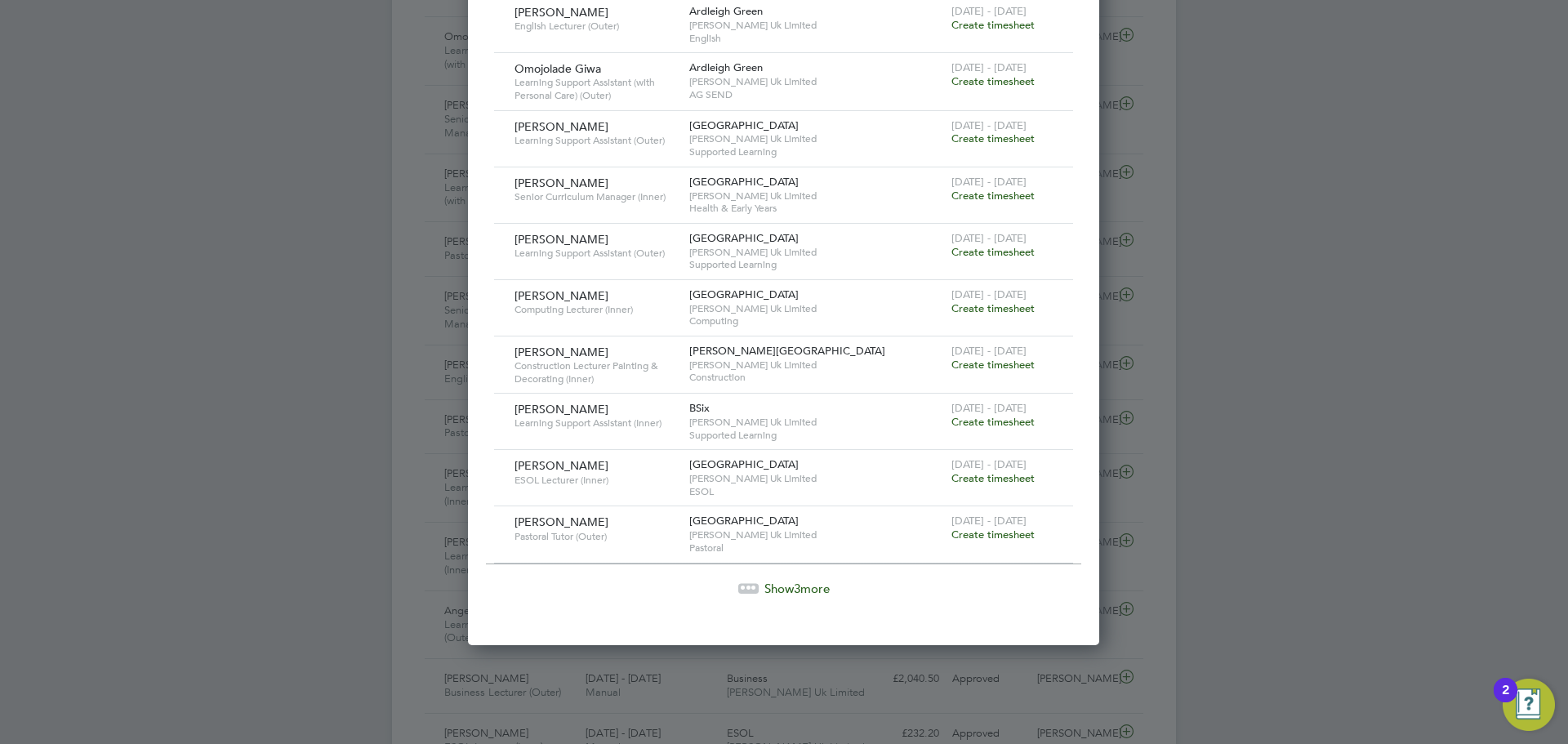
click at [774, 586] on span "Show 3 more" at bounding box center [797, 588] width 65 height 16
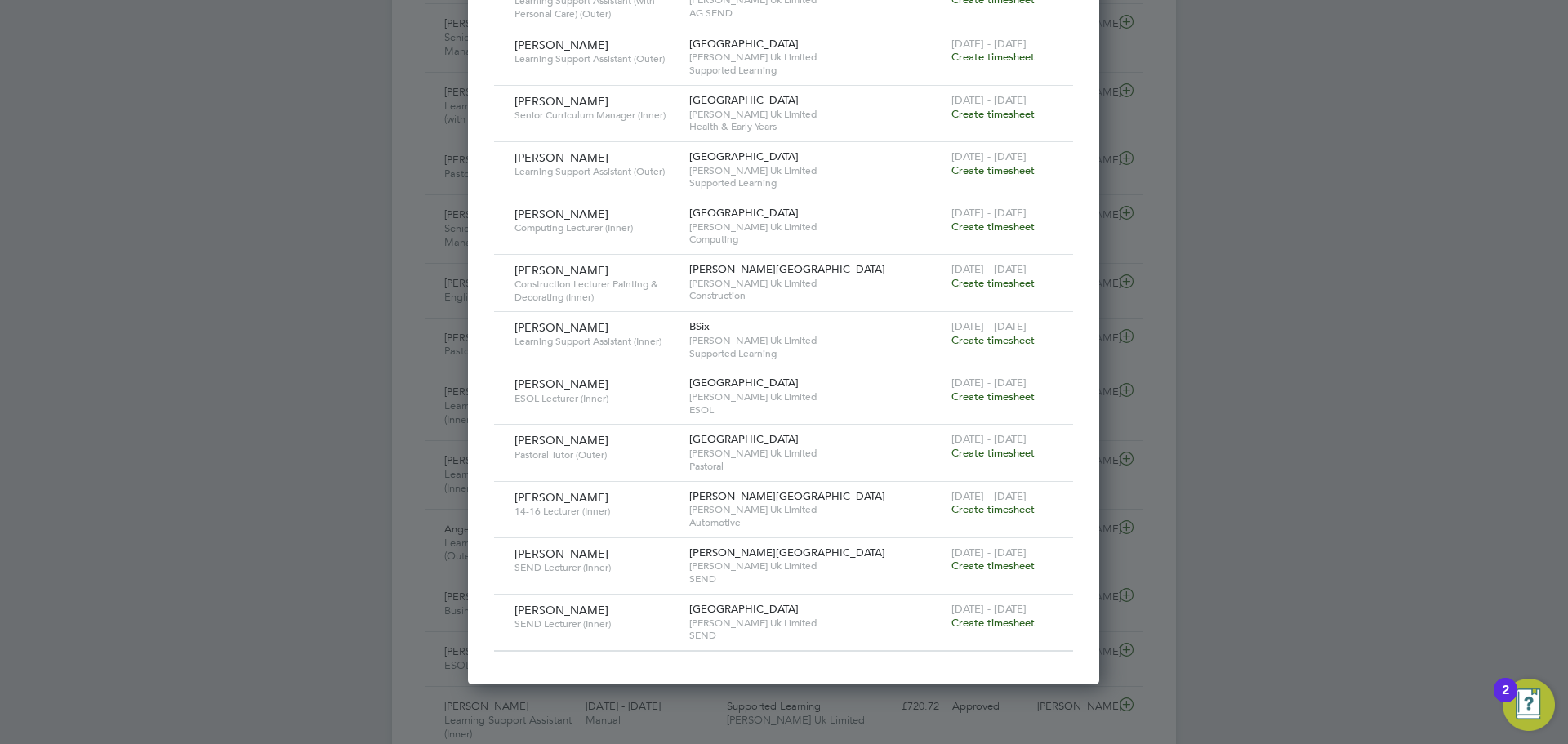
click at [1019, 564] on span "Create timesheet" at bounding box center [993, 565] width 83 height 14
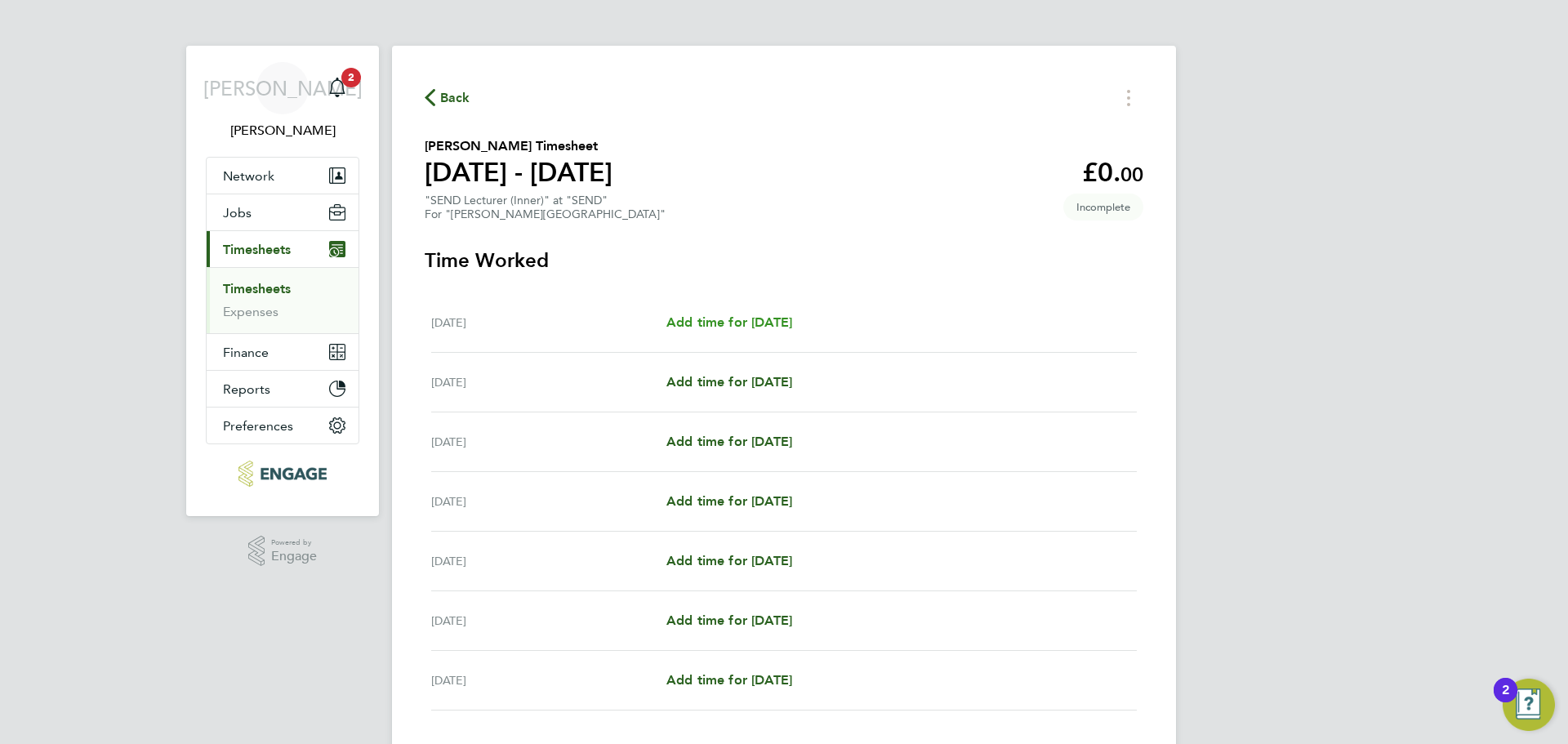
click at [745, 330] on link "Add time for Mon 22 Sep" at bounding box center [730, 322] width 126 height 19
select select "60"
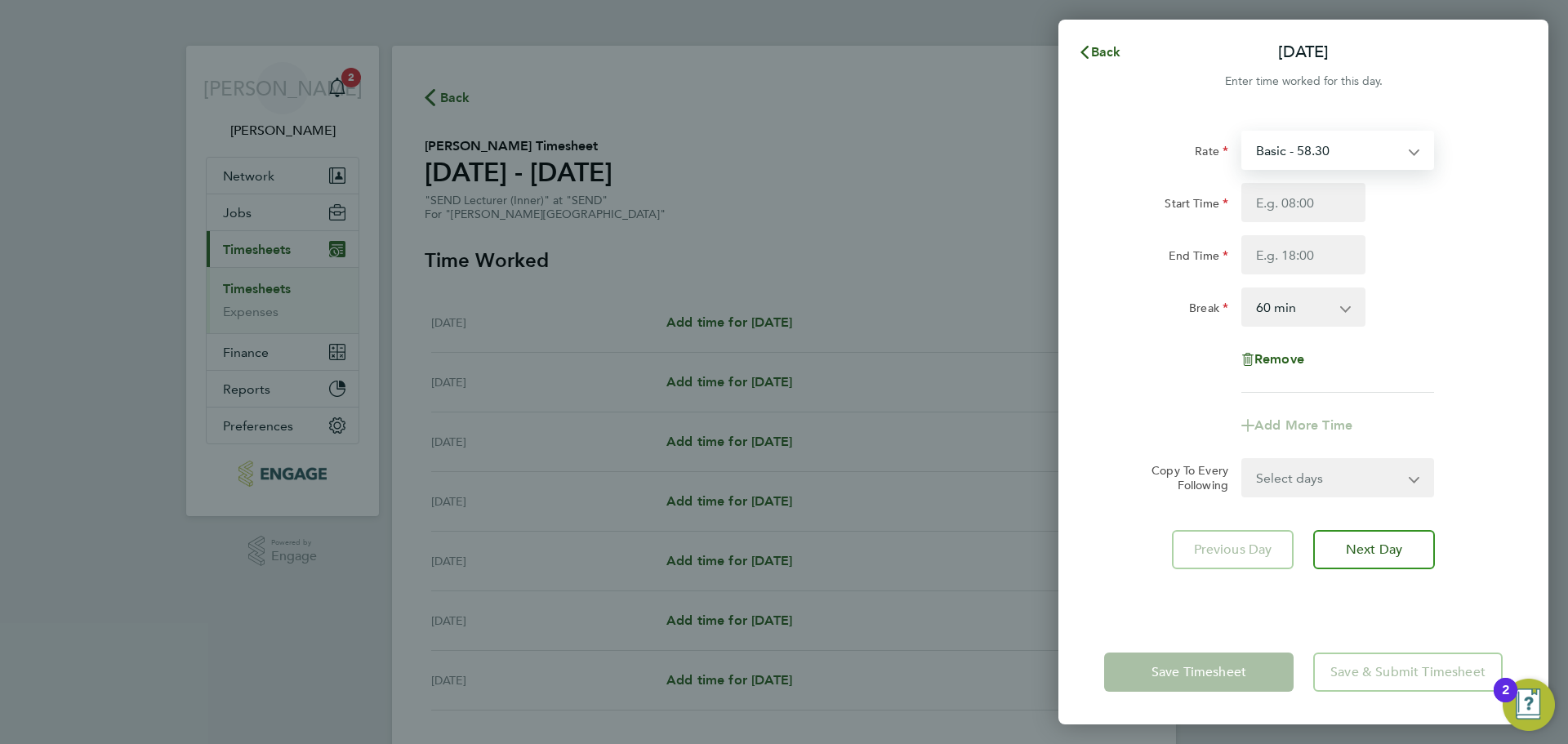
click at [1349, 160] on select "Basic - 58.30" at bounding box center [1328, 150] width 170 height 36
click at [1487, 175] on div "Rate Basic - 58.30 Start Time End Time Break 0 min 15 min 30 min 45 min 60 min …" at bounding box center [1304, 262] width 399 height 263
click at [1103, 56] on span "Back" at bounding box center [1106, 52] width 31 height 16
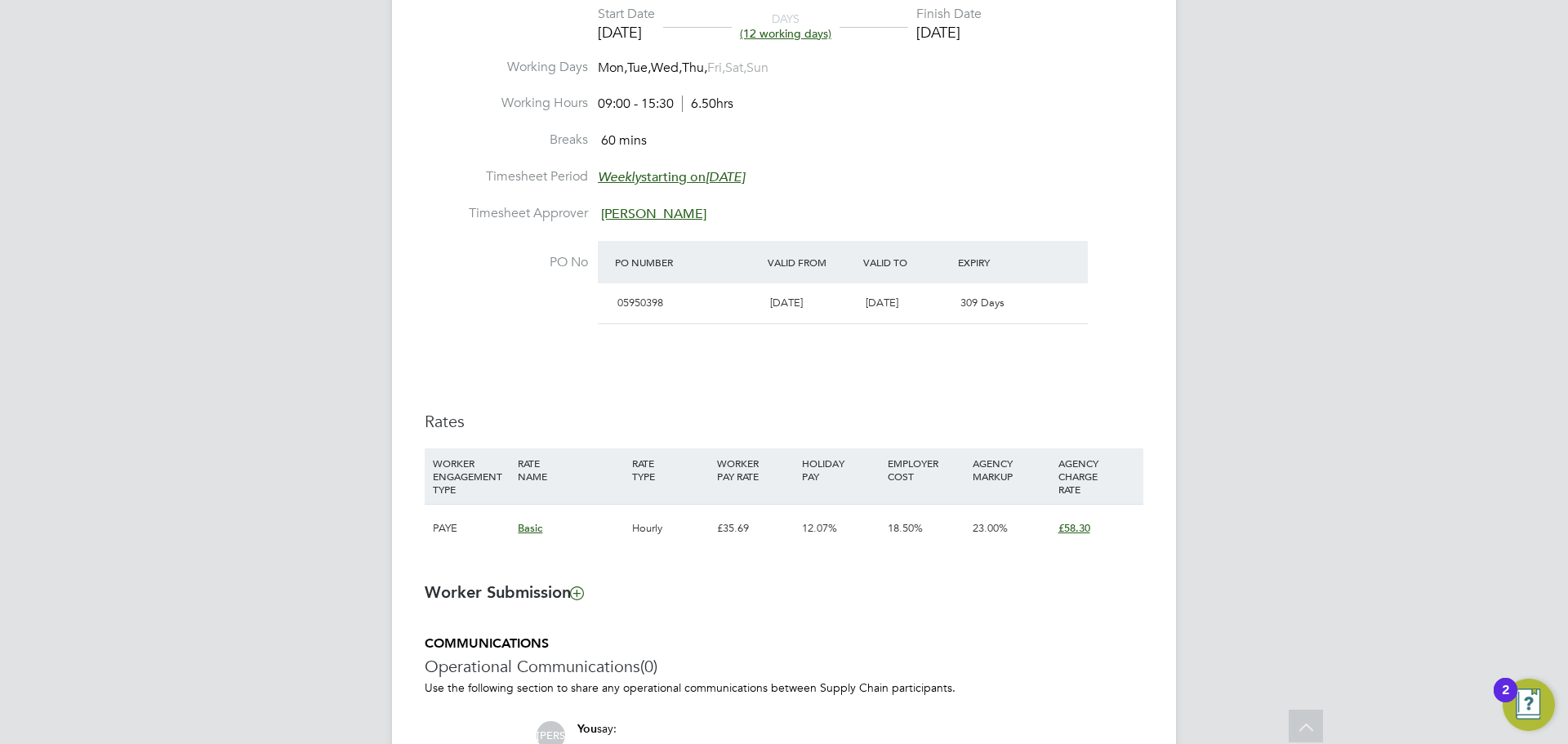
scroll to position [817, 0]
